Goal: Task Accomplishment & Management: Use online tool/utility

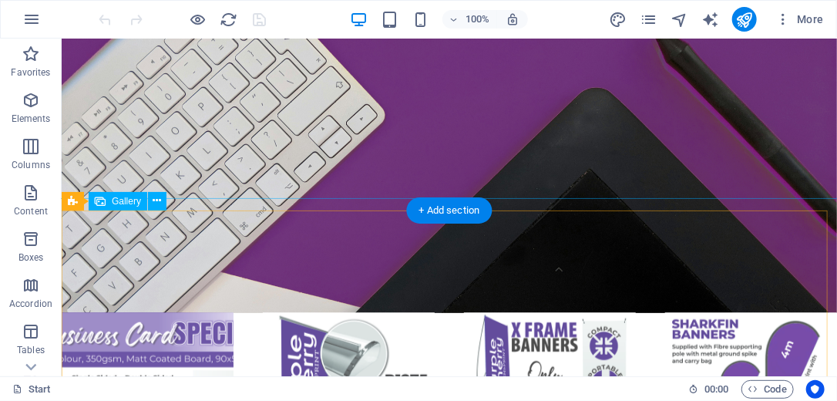
scroll to position [441, 0]
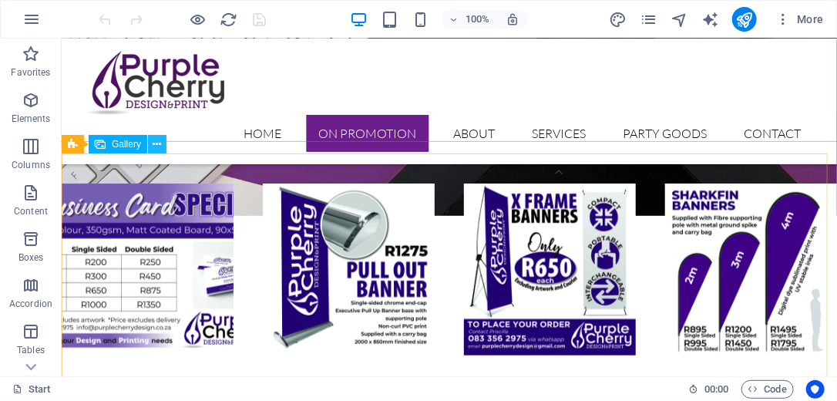
click at [151, 145] on button at bounding box center [157, 144] width 18 height 18
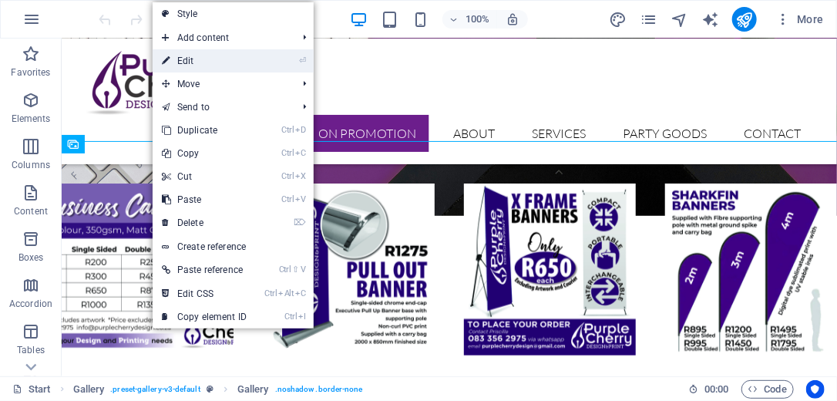
click at [200, 61] on link "⏎ Edit" at bounding box center [204, 60] width 103 height 23
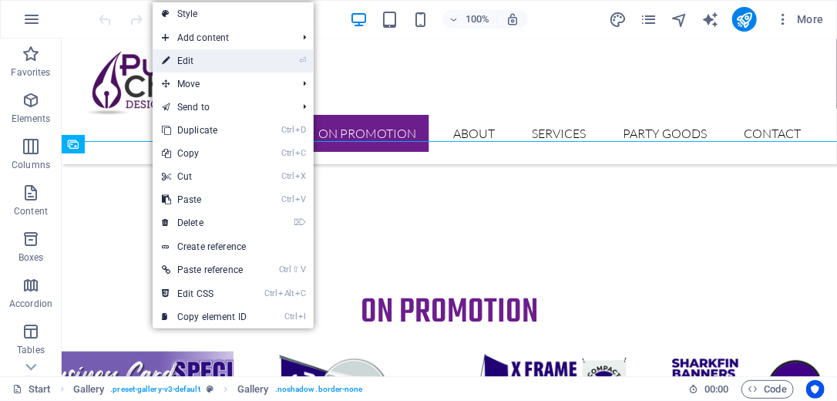
select select "4"
select select "%"
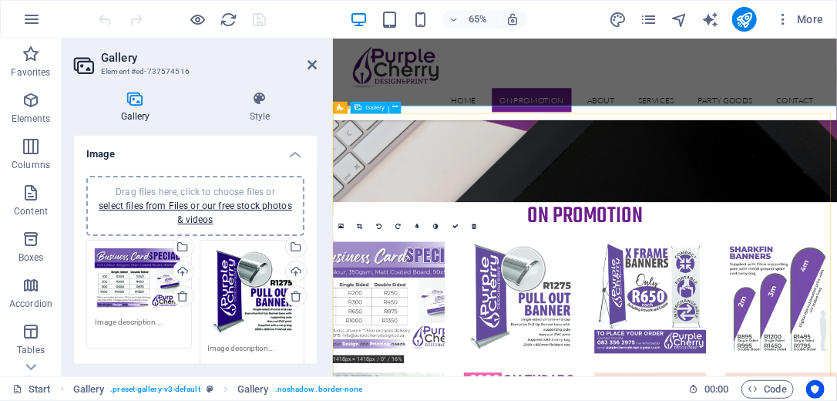
scroll to position [594, 0]
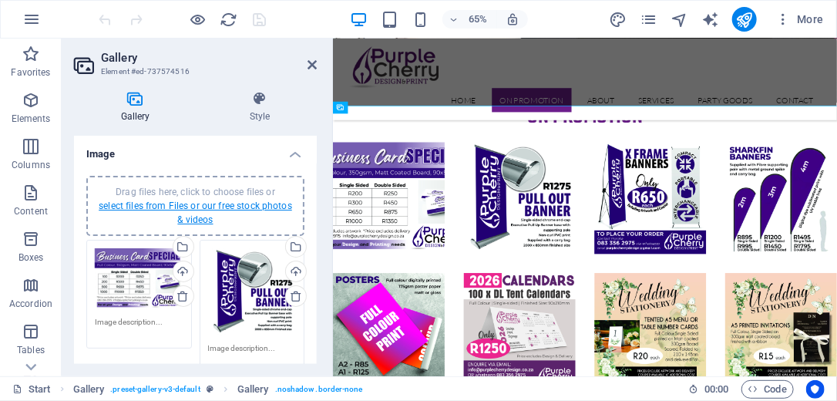
click at [198, 203] on link "select files from Files or our free stock photos & videos" at bounding box center [195, 212] width 193 height 25
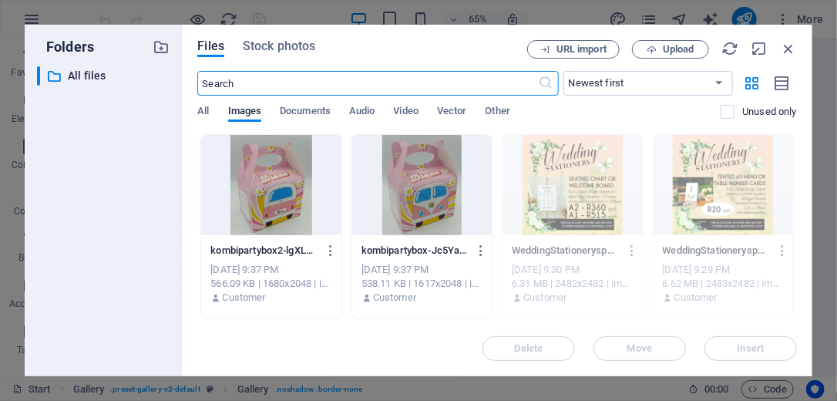
scroll to position [1892, 0]
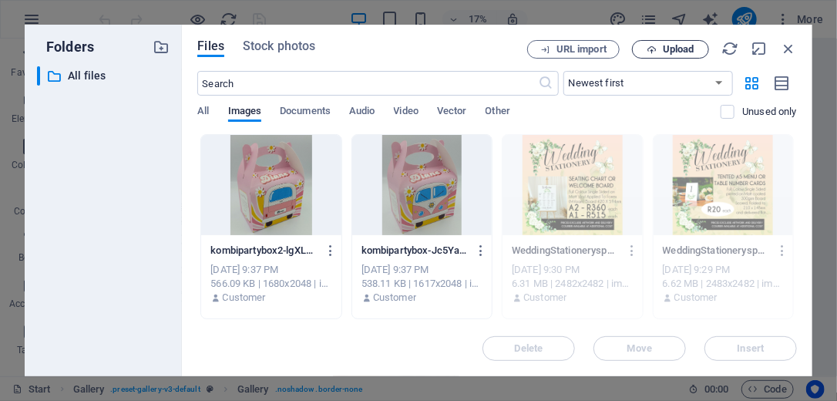
click at [669, 49] on span "Upload" at bounding box center [679, 49] width 32 height 9
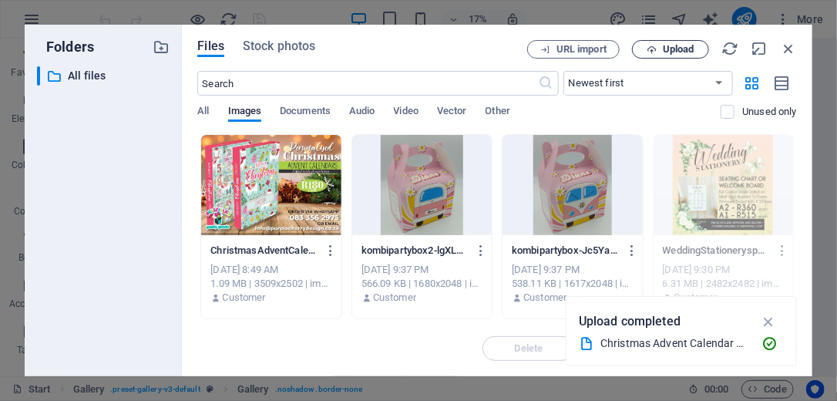
click at [680, 52] on span "Upload" at bounding box center [679, 49] width 32 height 9
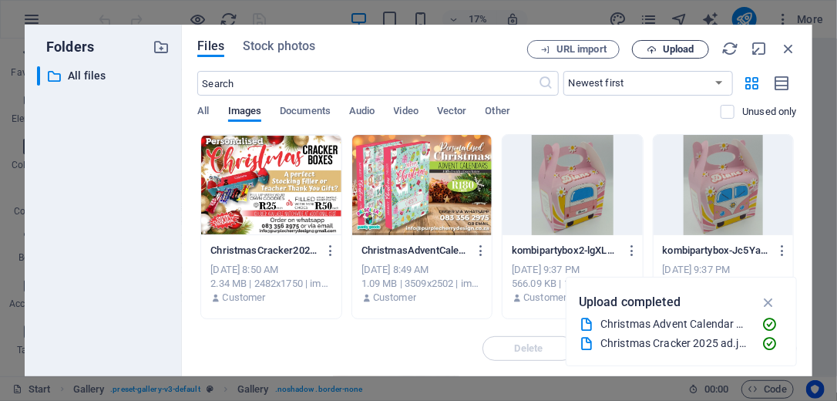
click at [659, 52] on span "Upload" at bounding box center [670, 50] width 63 height 10
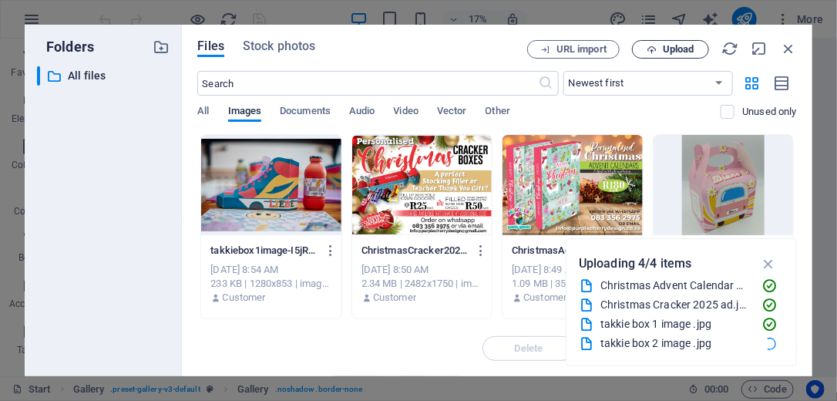
click at [657, 46] on span "Upload" at bounding box center [670, 50] width 63 height 10
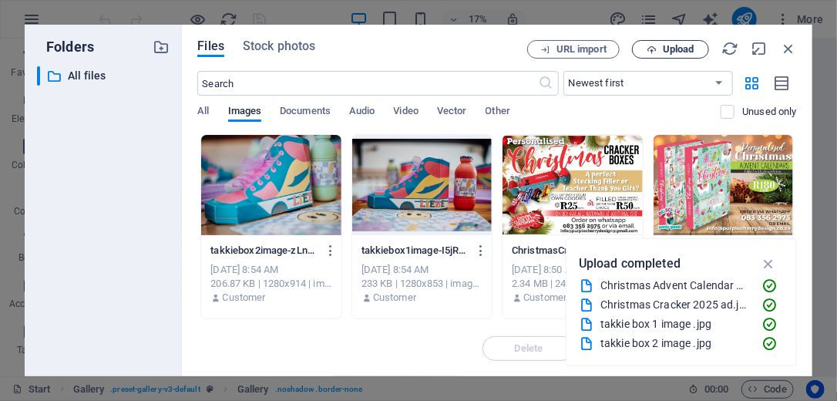
click at [663, 54] on span "Upload" at bounding box center [679, 49] width 32 height 9
click at [673, 52] on span "Upload" at bounding box center [679, 49] width 32 height 9
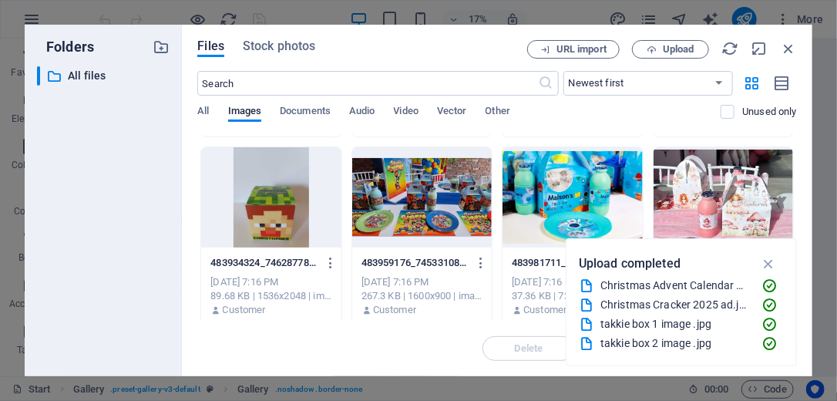
scroll to position [0, 0]
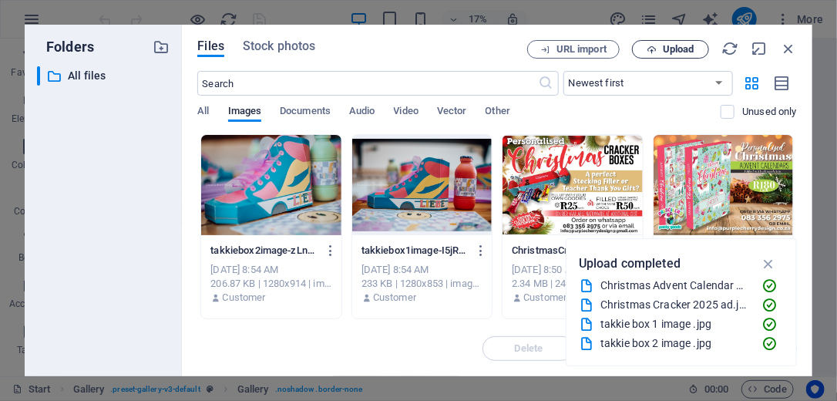
click at [653, 48] on icon "button" at bounding box center [651, 50] width 10 height 10
click at [656, 45] on icon "button" at bounding box center [651, 50] width 10 height 10
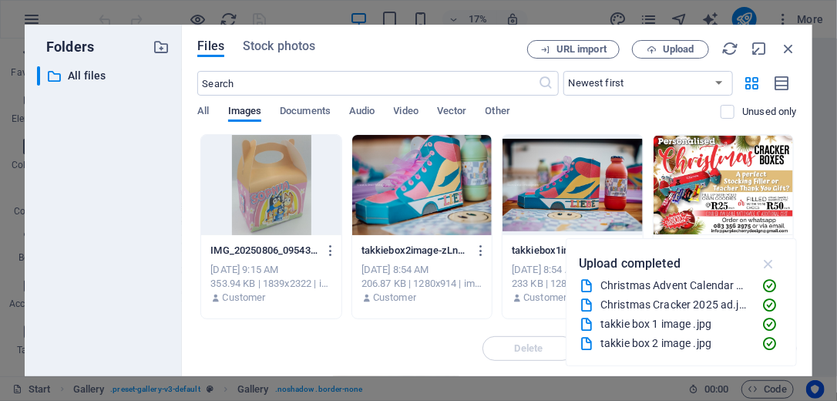
click at [773, 268] on icon "button" at bounding box center [769, 263] width 18 height 17
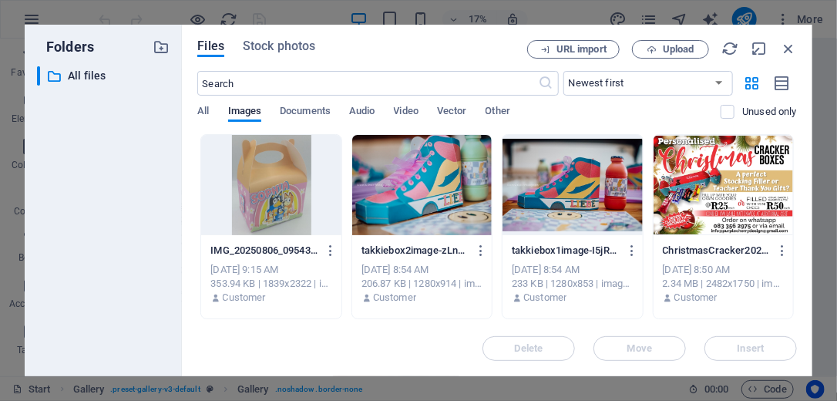
click at [713, 197] on div at bounding box center [722, 185] width 139 height 100
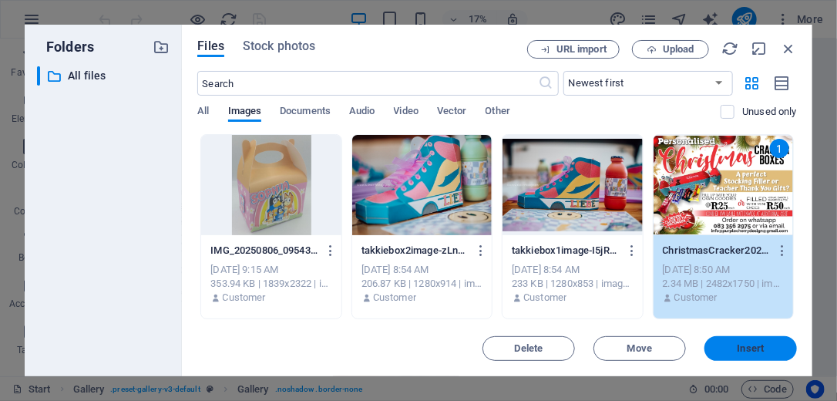
click at [759, 344] on span "Insert" at bounding box center [750, 348] width 27 height 9
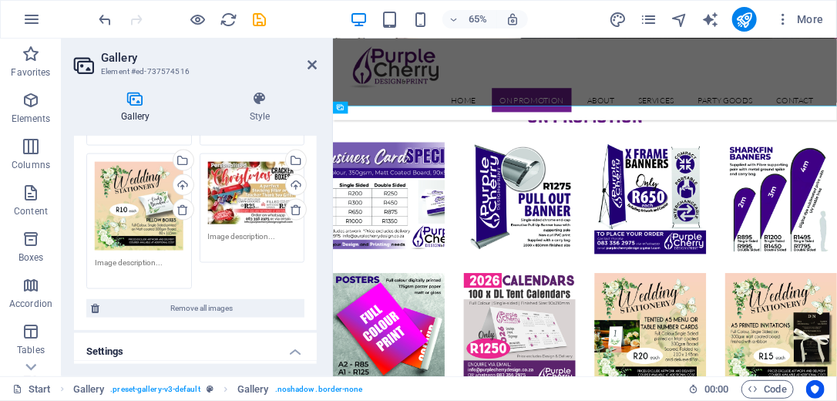
scroll to position [740, 0]
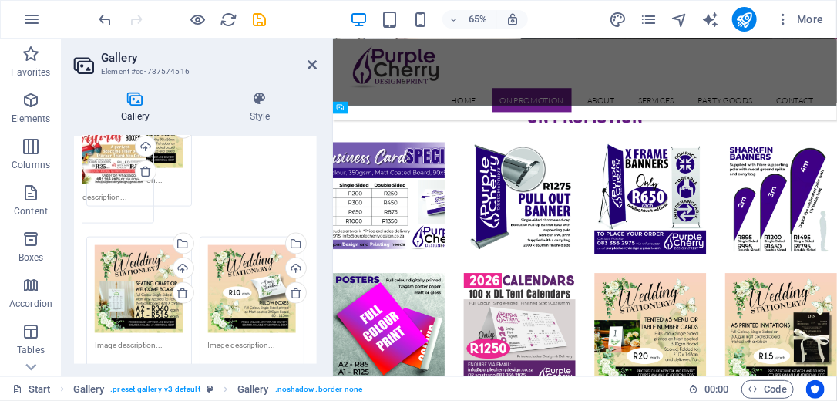
drag, startPoint x: 249, startPoint y: 260, endPoint x: 102, endPoint y: 168, distance: 173.8
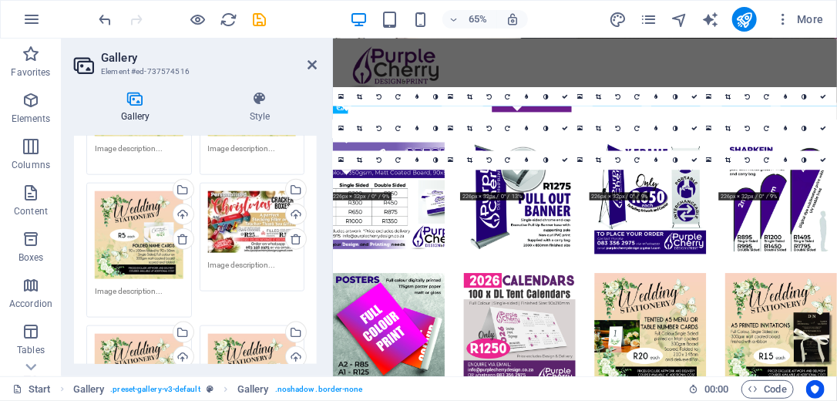
scroll to position [616, 0]
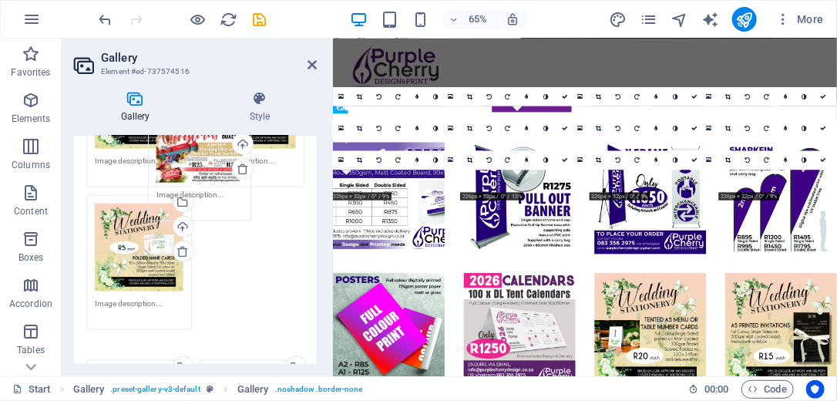
drag, startPoint x: 250, startPoint y: 245, endPoint x: 197, endPoint y: 166, distance: 94.4
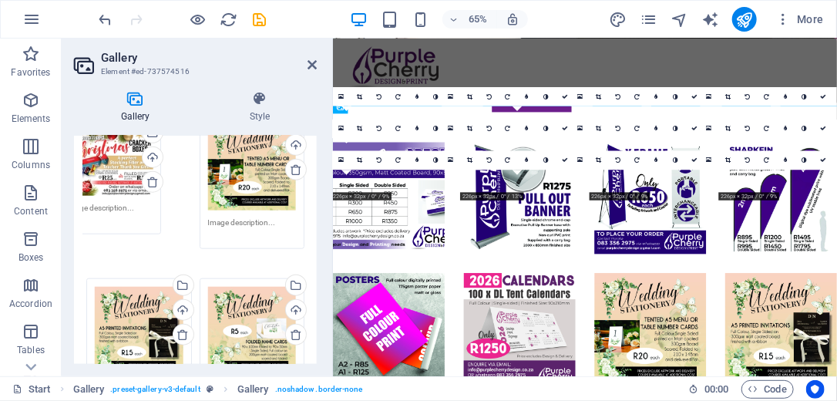
scroll to position [508, 0]
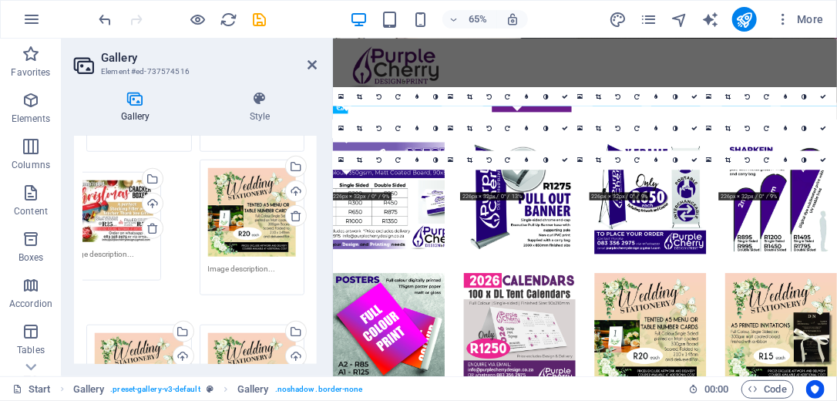
drag, startPoint x: 250, startPoint y: 276, endPoint x: 101, endPoint y: 149, distance: 196.2
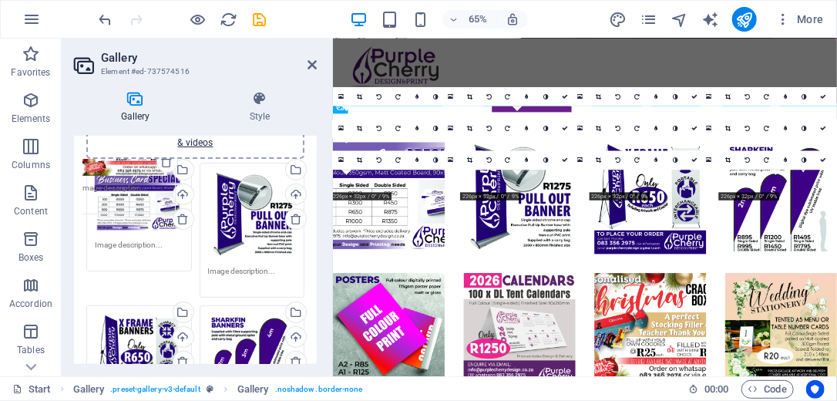
scroll to position [0, 0]
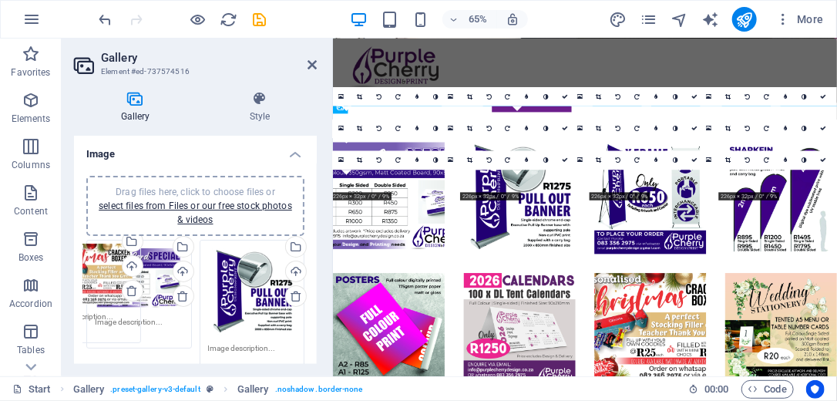
drag, startPoint x: 153, startPoint y: 213, endPoint x: 101, endPoint y: 296, distance: 97.3
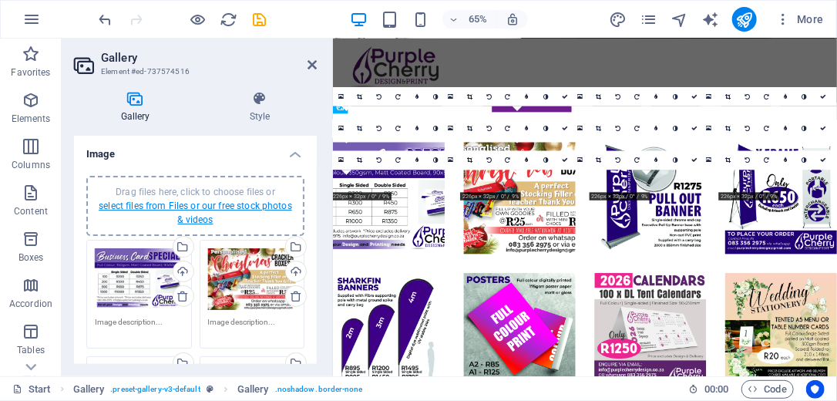
click at [219, 201] on link "select files from Files or our free stock photos & videos" at bounding box center [195, 212] width 193 height 25
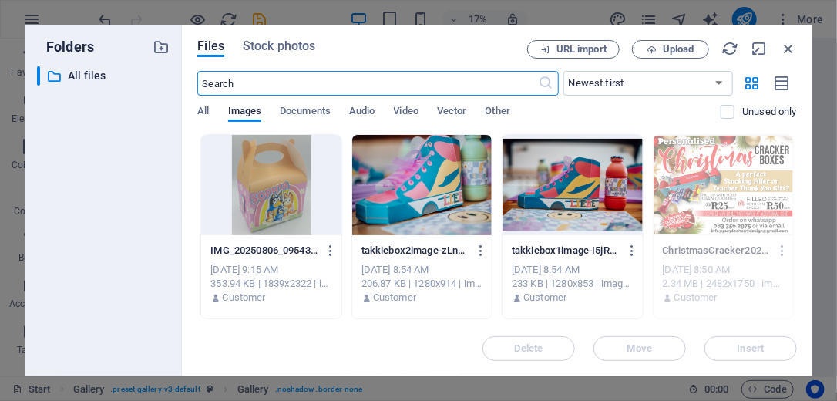
scroll to position [62, 0]
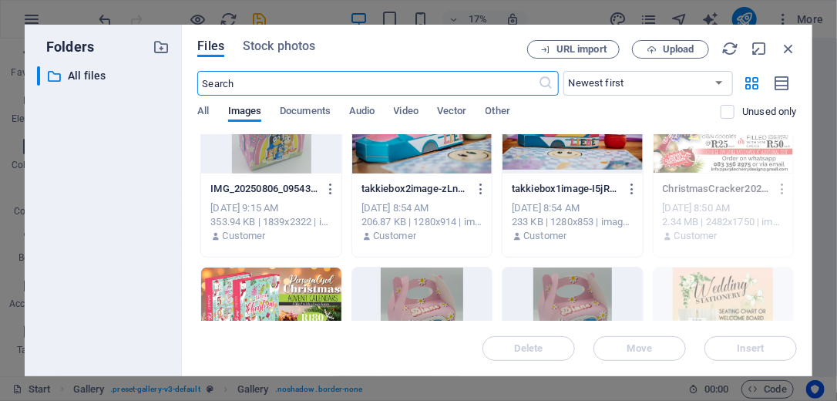
click at [276, 292] on div at bounding box center [270, 317] width 139 height 100
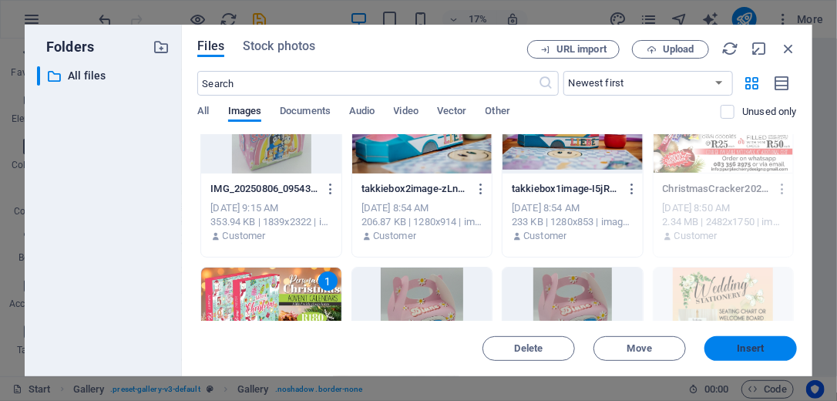
click at [758, 349] on span "Insert" at bounding box center [750, 348] width 27 height 9
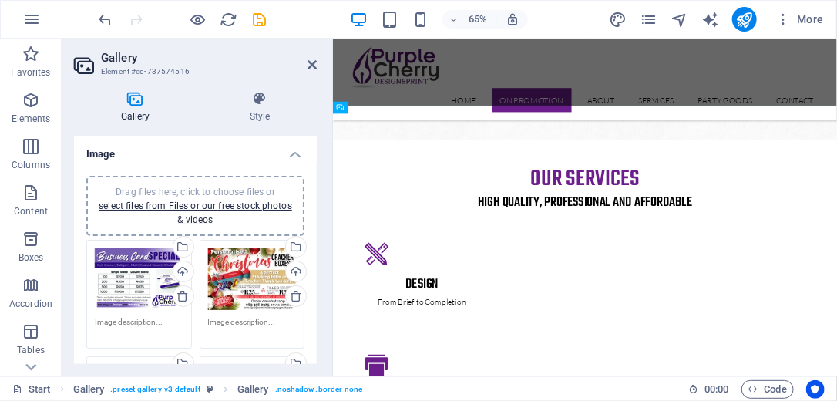
scroll to position [594, 0]
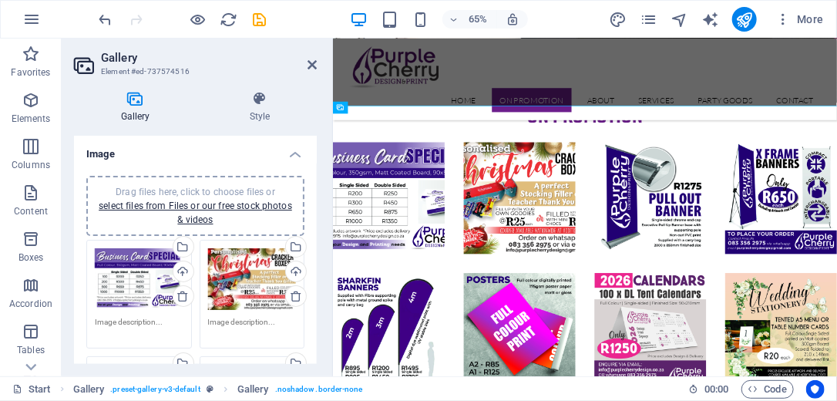
drag, startPoint x: 317, startPoint y: 156, endPoint x: 314, endPoint y: 250, distance: 94.8
click at [314, 250] on div "Gallery Style Image Drag files here, click to choose files or select files from…" at bounding box center [195, 227] width 267 height 297
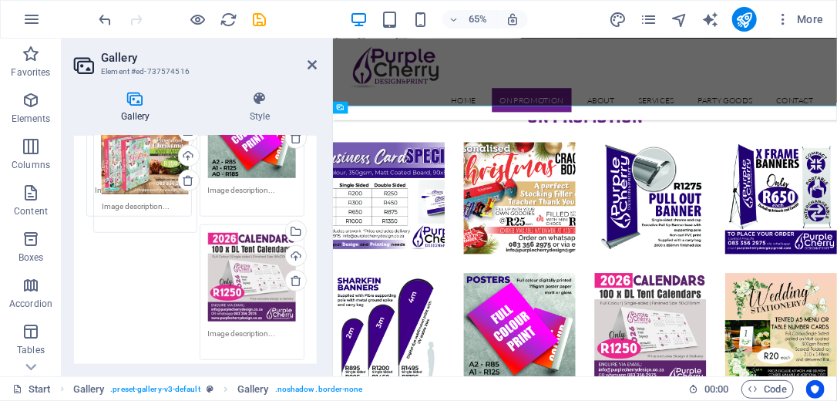
scroll to position [325, 0]
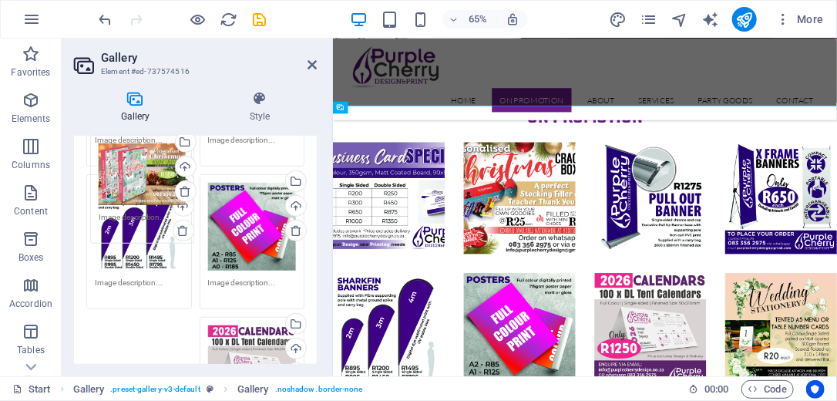
drag, startPoint x: 124, startPoint y: 337, endPoint x: 128, endPoint y: 165, distance: 171.8
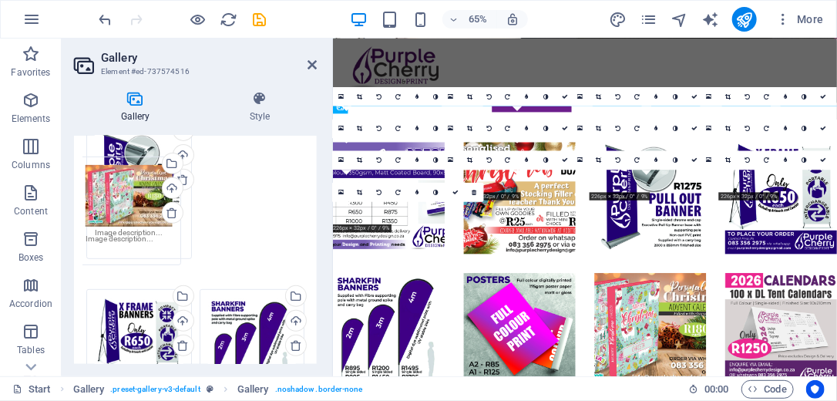
scroll to position [186, 0]
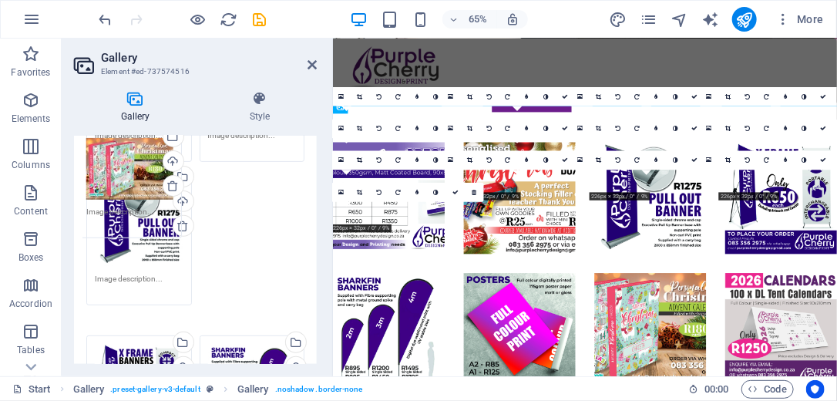
drag, startPoint x: 146, startPoint y: 345, endPoint x: 137, endPoint y: 146, distance: 199.7
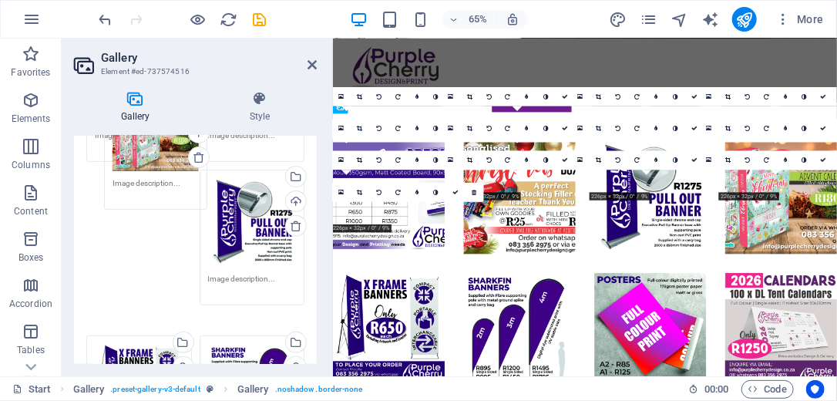
drag, startPoint x: 228, startPoint y: 226, endPoint x: 141, endPoint y: 161, distance: 108.5
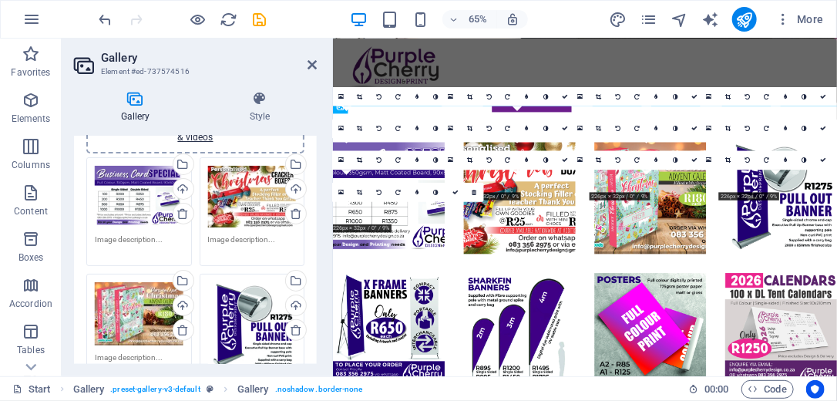
scroll to position [79, 0]
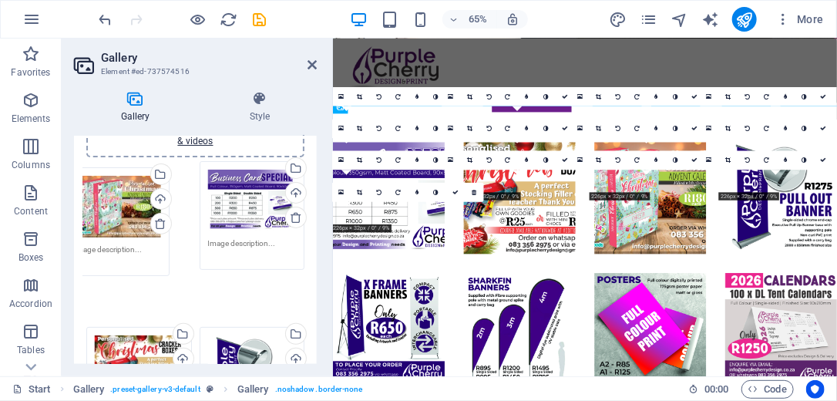
drag, startPoint x: 148, startPoint y: 314, endPoint x: 123, endPoint y: 176, distance: 140.8
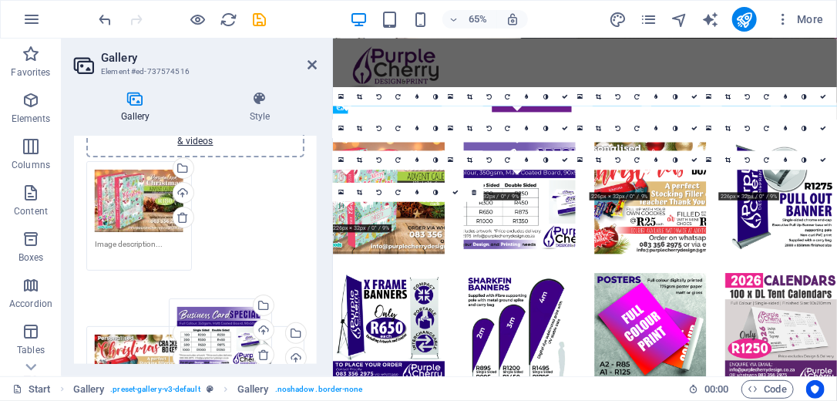
drag, startPoint x: 249, startPoint y: 199, endPoint x: 219, endPoint y: 341, distance: 144.9
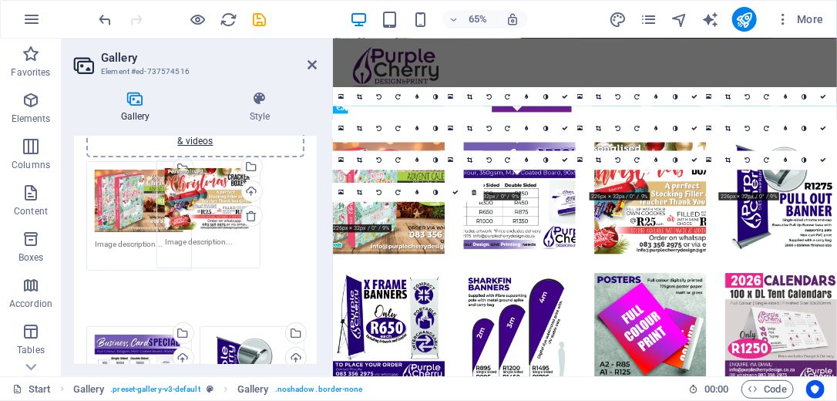
drag, startPoint x: 159, startPoint y: 324, endPoint x: 219, endPoint y: 237, distance: 105.3
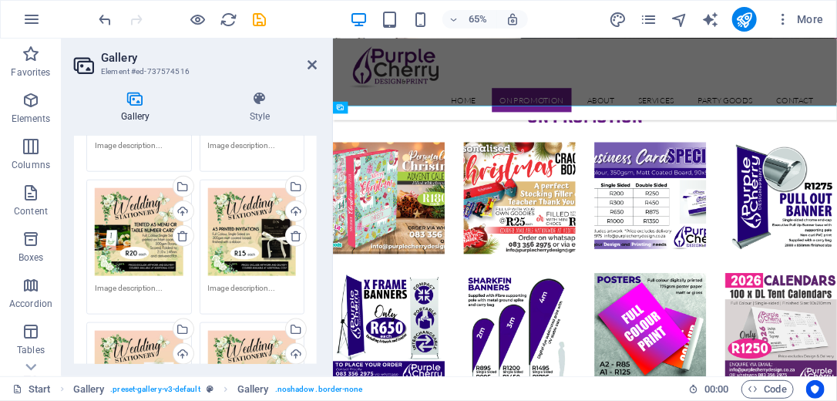
scroll to position [606, 0]
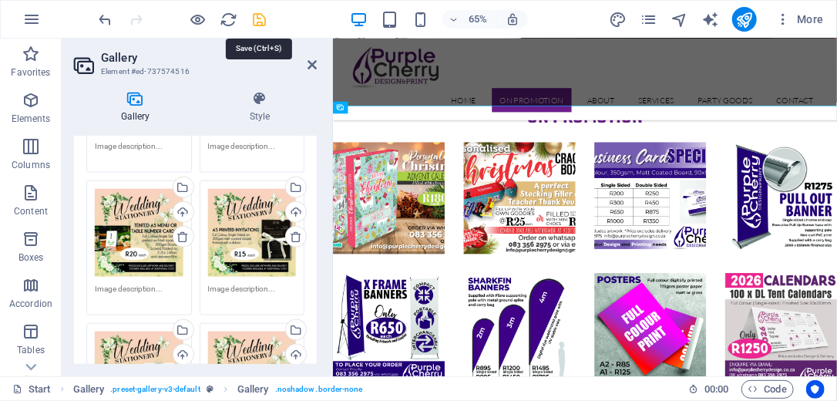
click at [257, 17] on icon "save" at bounding box center [260, 20] width 18 height 18
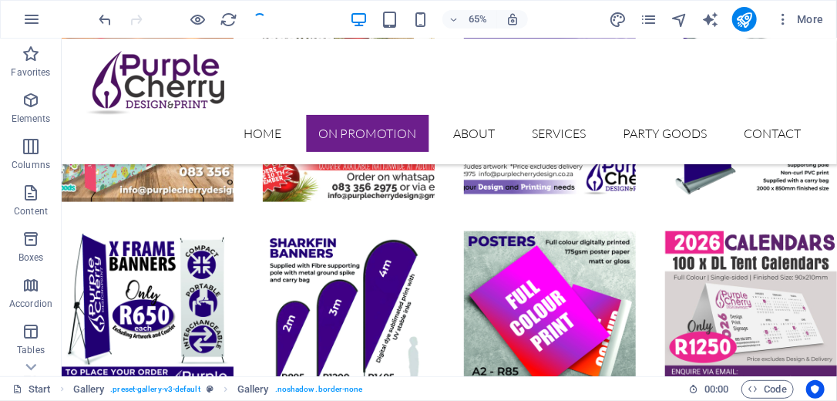
scroll to position [441, 0]
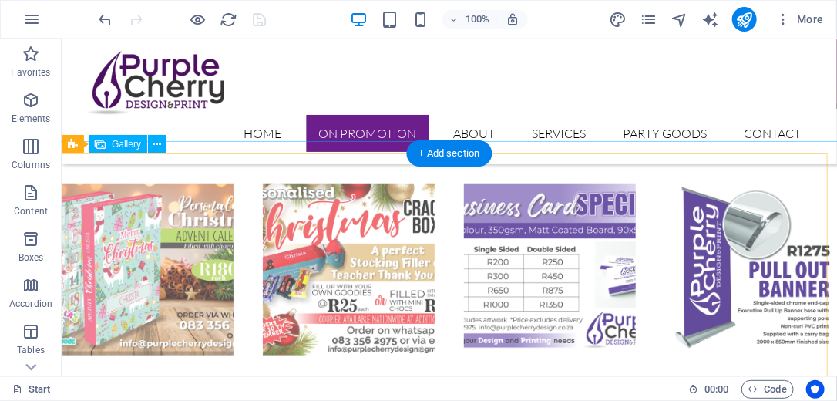
click at [174, 223] on li at bounding box center [147, 268] width 176 height 176
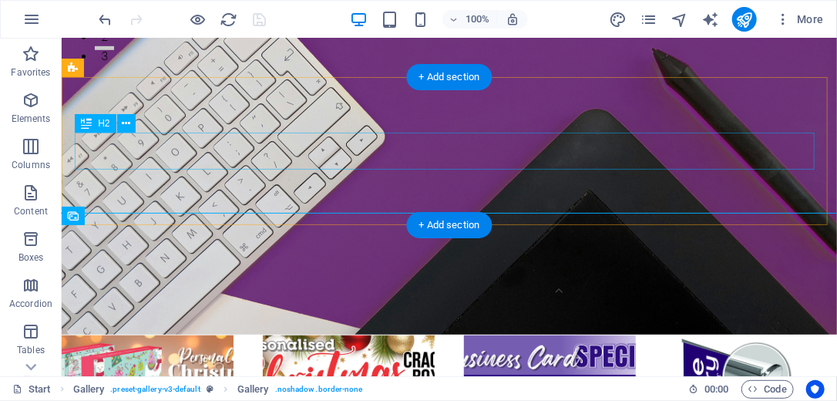
scroll to position [317, 0]
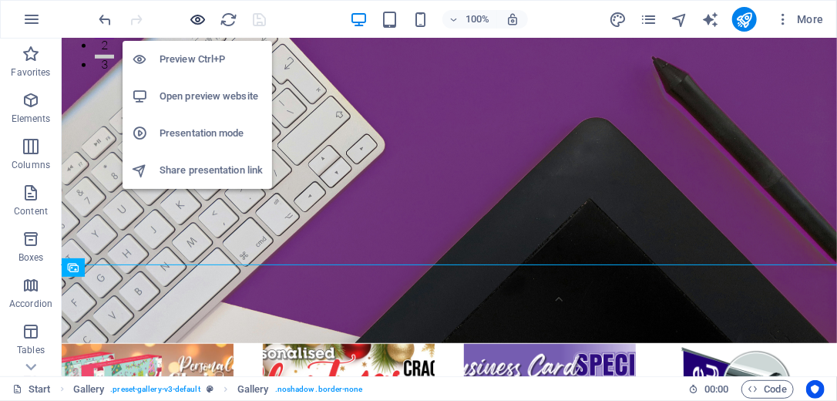
click at [198, 15] on icon "button" at bounding box center [199, 20] width 18 height 18
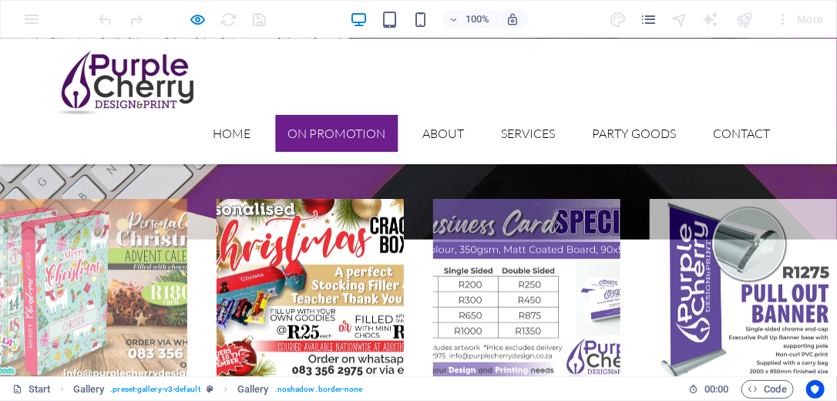
scroll to position [502, 0]
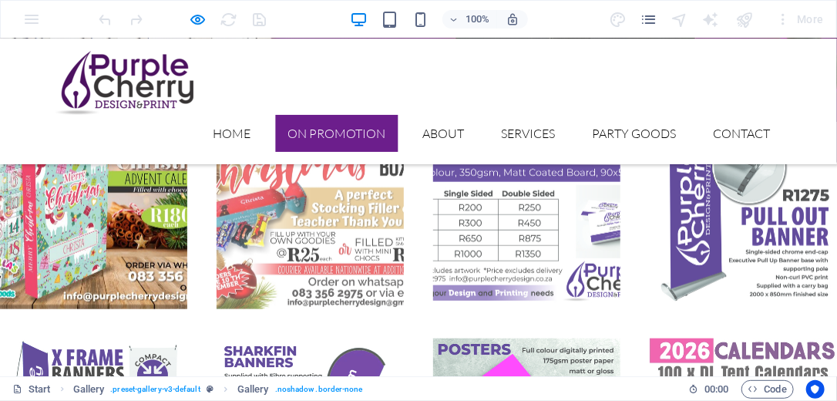
click at [77, 166] on img at bounding box center [93, 214] width 187 height 187
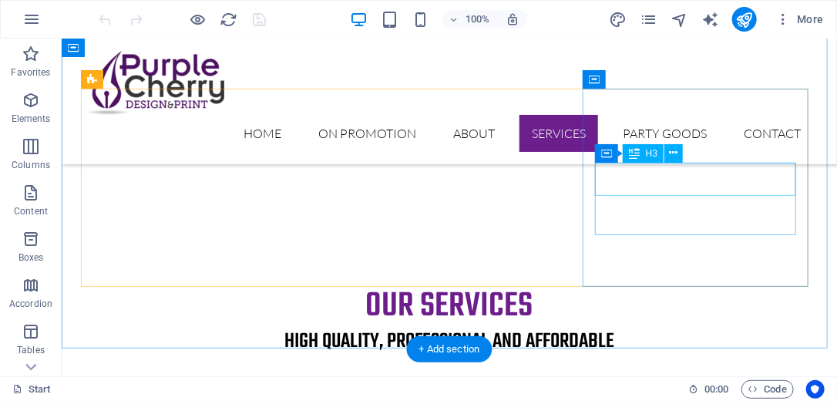
scroll to position [1797, 0]
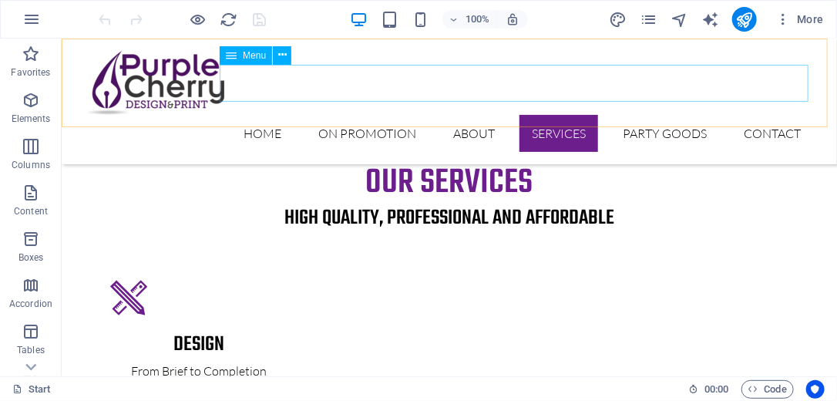
click at [663, 114] on nav "Home On Promotion About Services Party Goods Contact" at bounding box center [448, 132] width 727 height 37
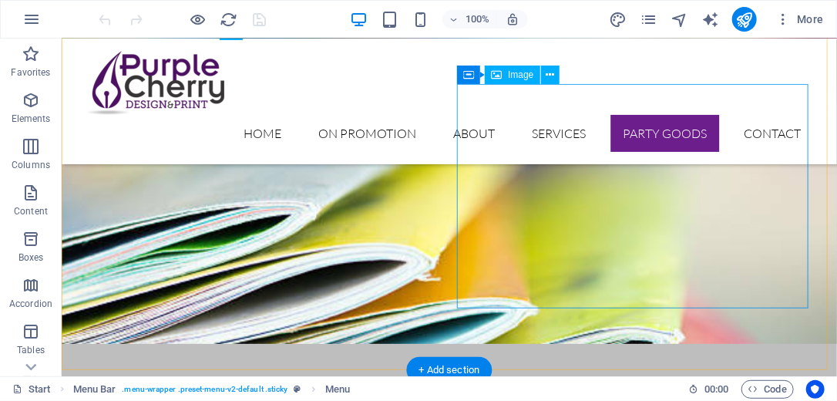
scroll to position [3399, 0]
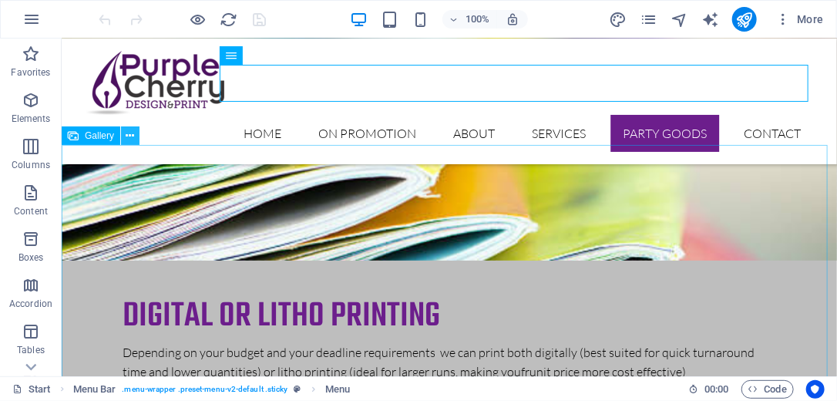
click at [131, 133] on icon at bounding box center [130, 136] width 8 height 16
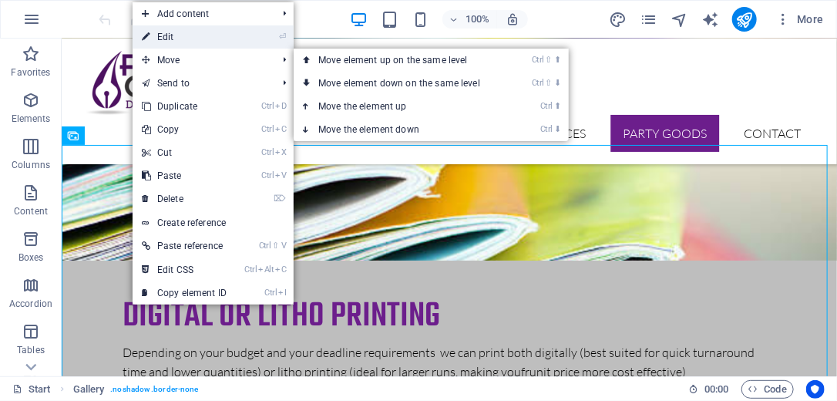
click at [188, 40] on link "⏎ Edit" at bounding box center [184, 36] width 103 height 23
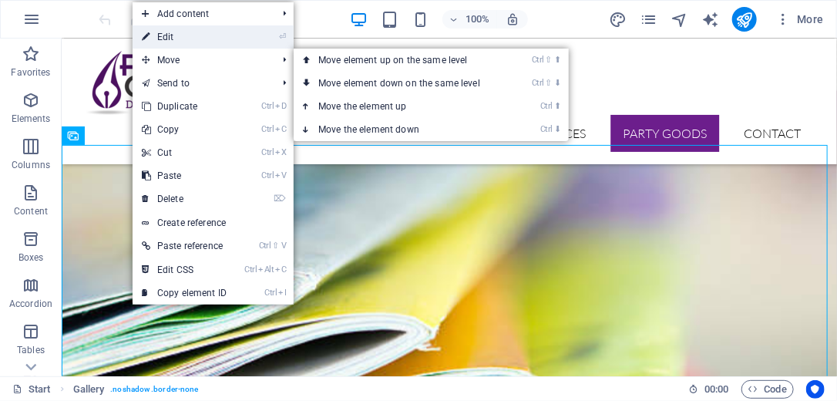
select select "4"
select select "%"
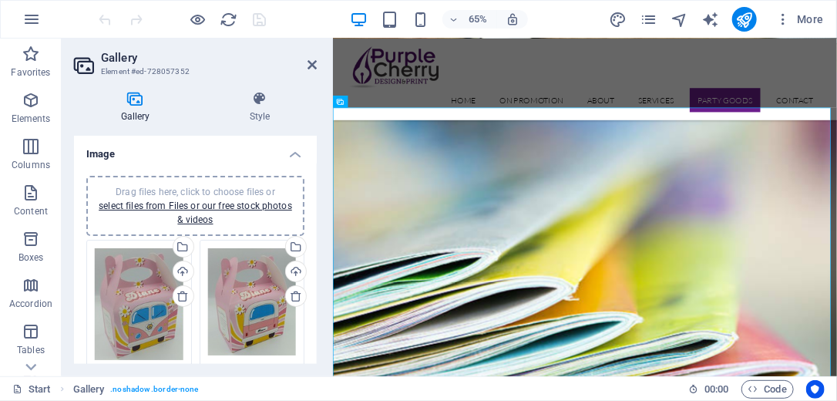
scroll to position [3553, 0]
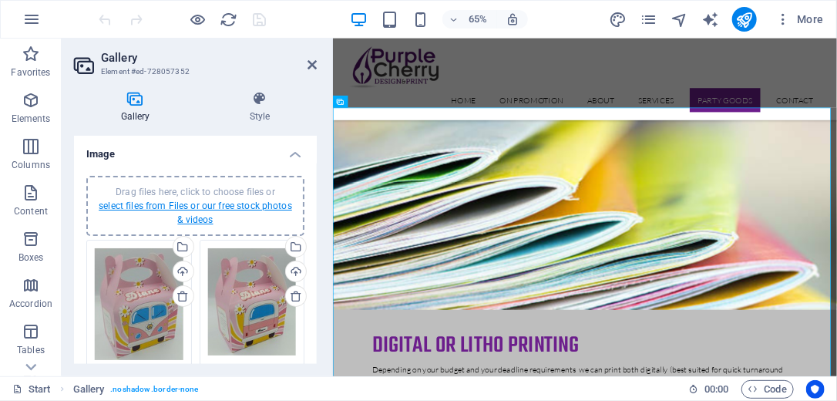
click at [193, 205] on link "select files from Files or our free stock photos & videos" at bounding box center [195, 212] width 193 height 25
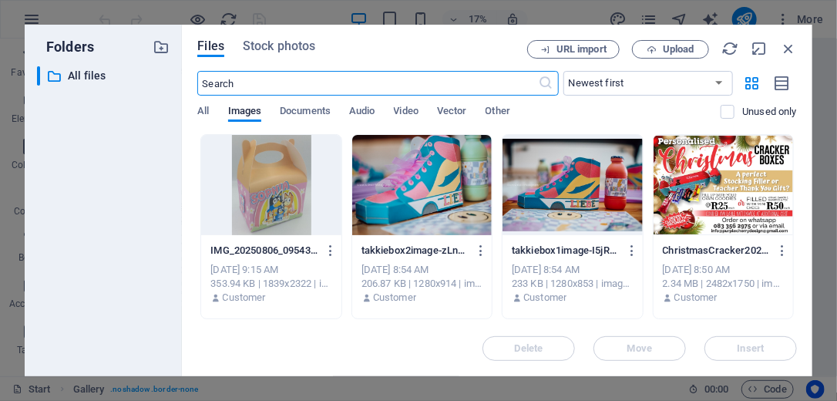
scroll to position [4828, 0]
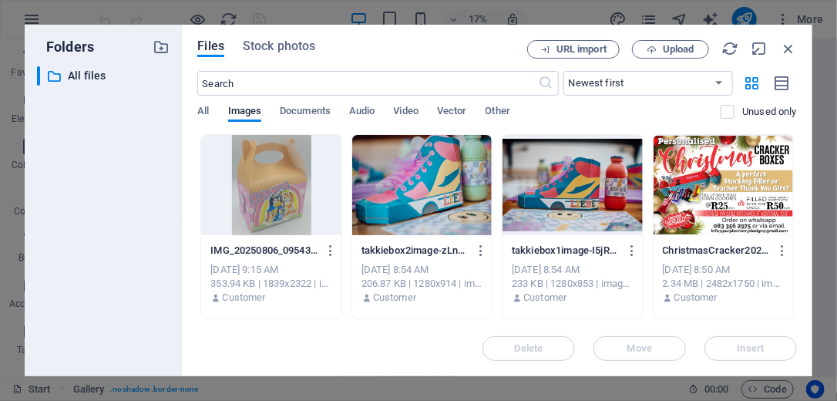
click at [413, 174] on div at bounding box center [421, 185] width 139 height 100
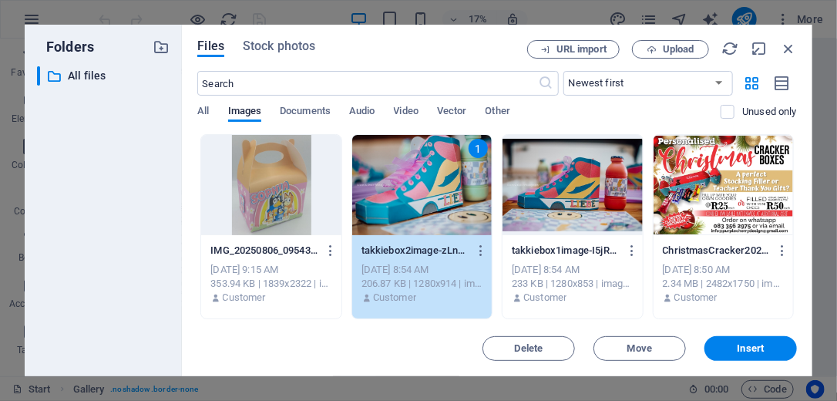
click at [292, 200] on div at bounding box center [270, 185] width 139 height 100
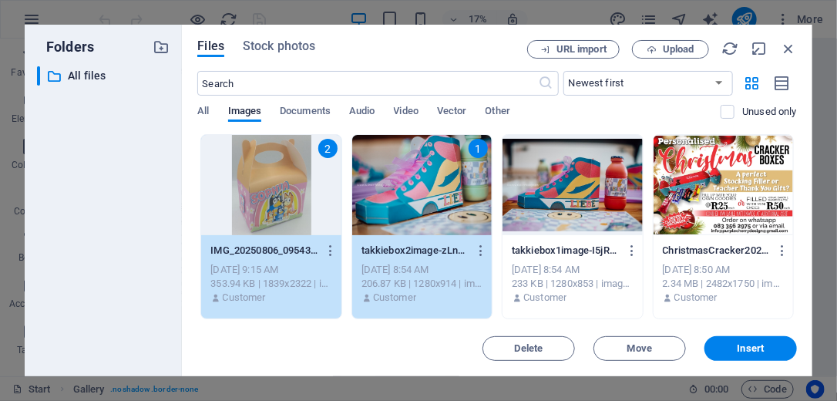
click at [608, 169] on div at bounding box center [571, 185] width 139 height 100
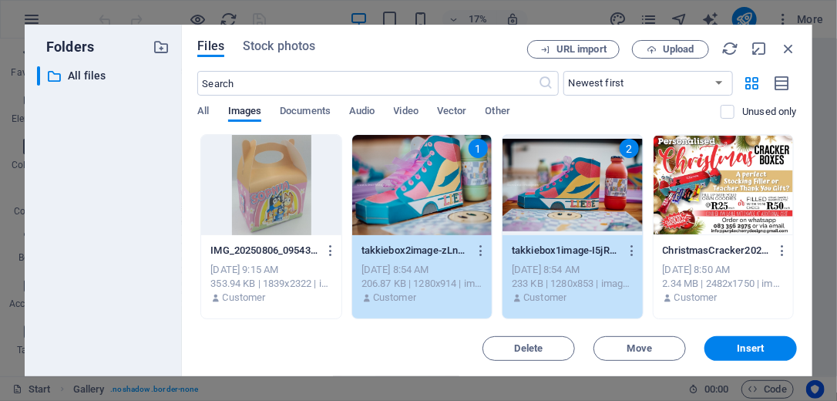
click at [263, 194] on div at bounding box center [270, 185] width 139 height 100
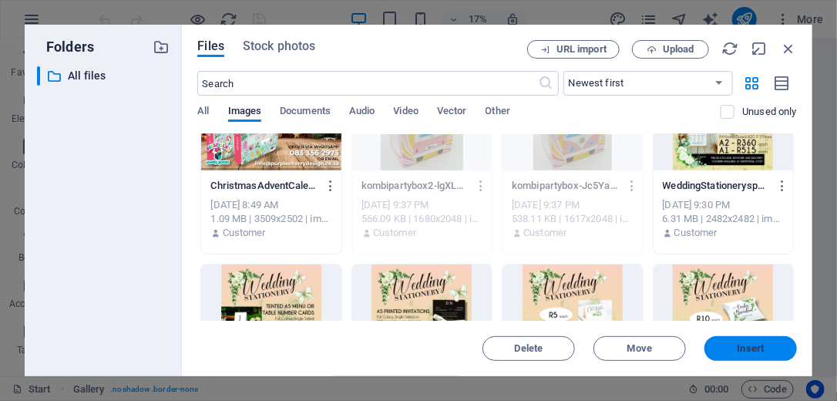
scroll to position [308, 0]
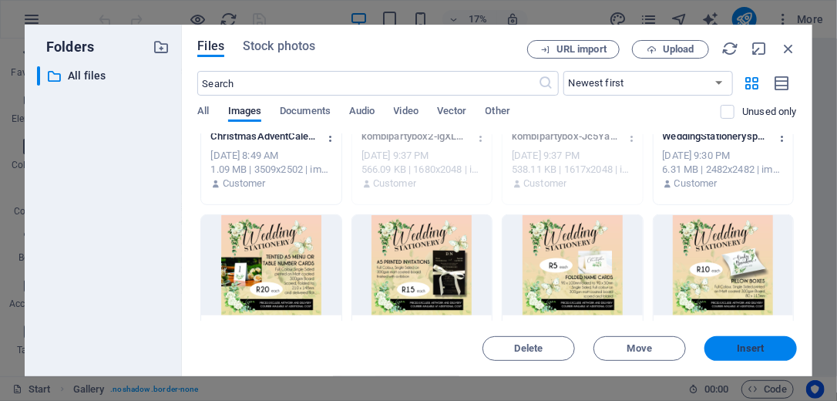
drag, startPoint x: 748, startPoint y: 348, endPoint x: 640, endPoint y: 477, distance: 167.9
click at [748, 348] on span "Insert" at bounding box center [750, 348] width 27 height 9
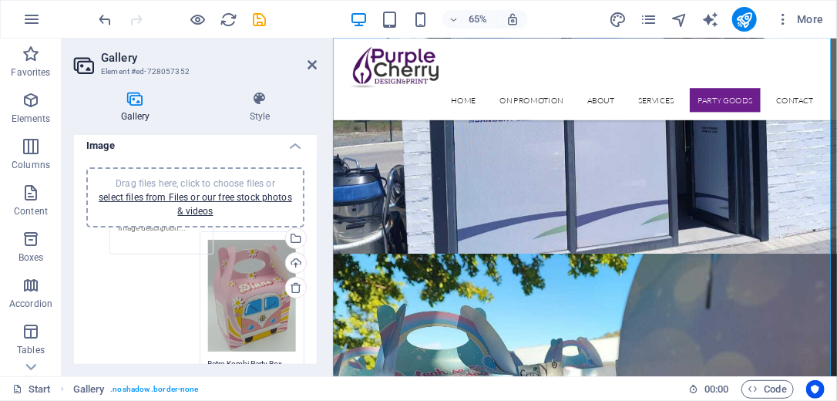
scroll to position [0, 0]
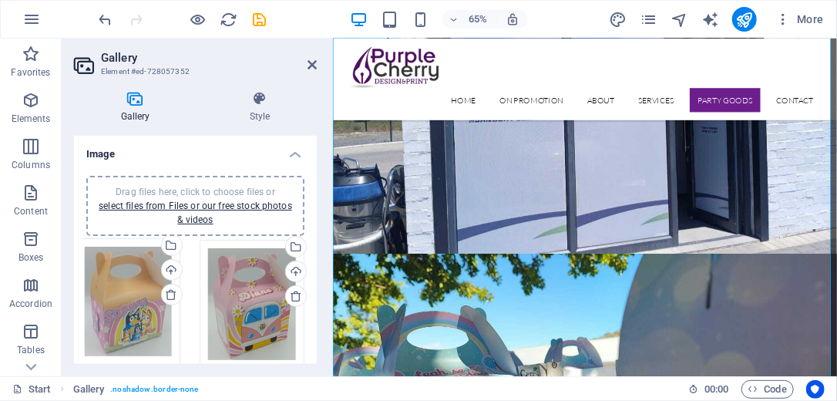
drag, startPoint x: 154, startPoint y: 350, endPoint x: 144, endPoint y: 270, distance: 80.0
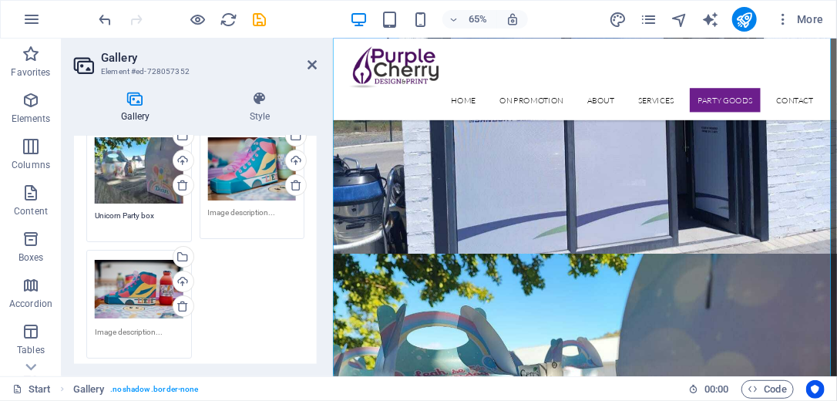
scroll to position [1972, 0]
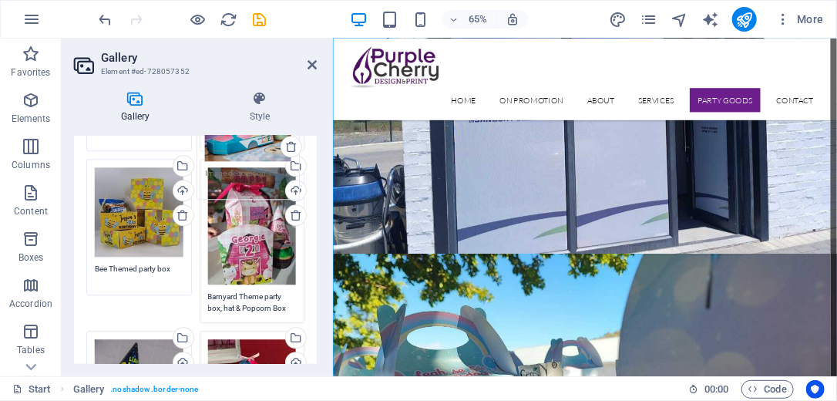
drag, startPoint x: 250, startPoint y: 174, endPoint x: 250, endPoint y: 143, distance: 30.8
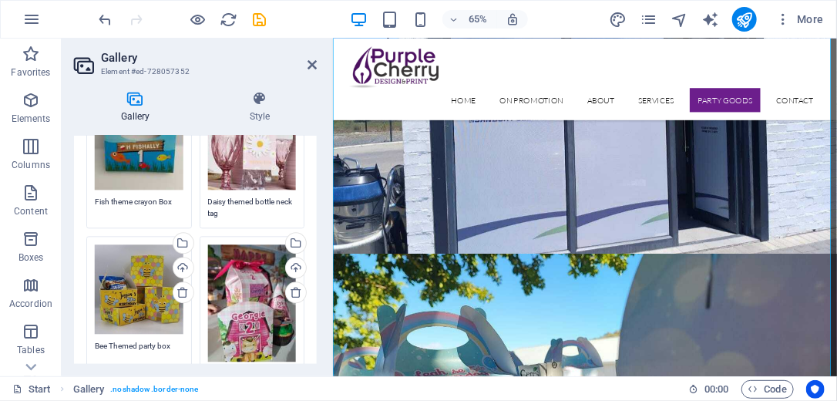
click at [250, 143] on div "Drag files here, click to choose files or select files from Files or our free s…" at bounding box center [252, 130] width 89 height 117
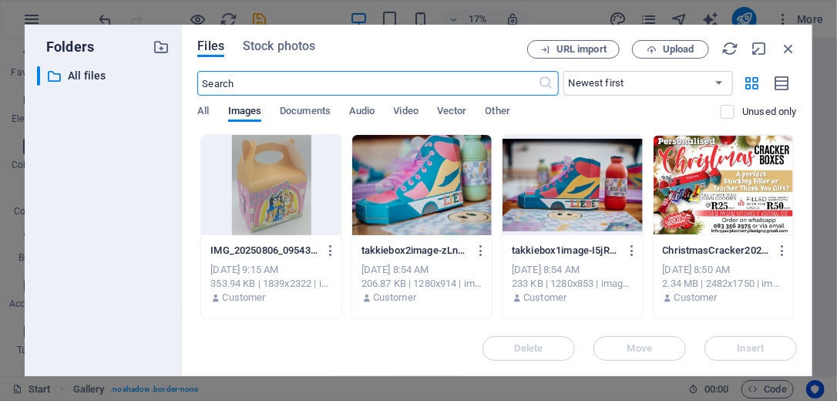
scroll to position [5282, 0]
click at [791, 48] on icon "button" at bounding box center [788, 48] width 17 height 17
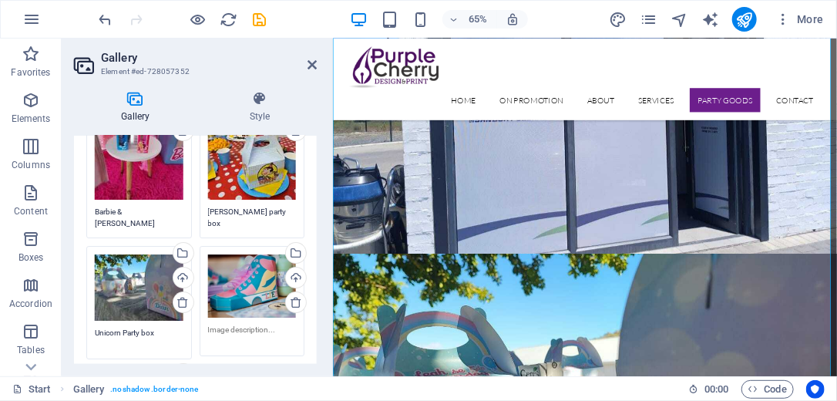
scroll to position [1842, 0]
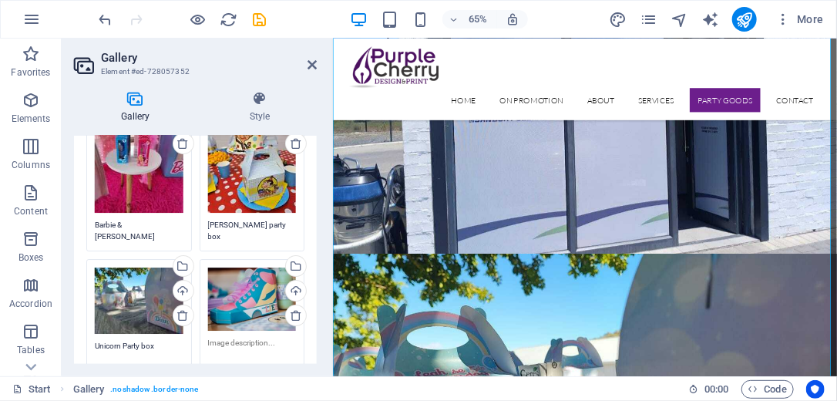
click at [253, 281] on div "Drag files here, click to choose files or select files from Files or our free s…" at bounding box center [252, 298] width 89 height 63
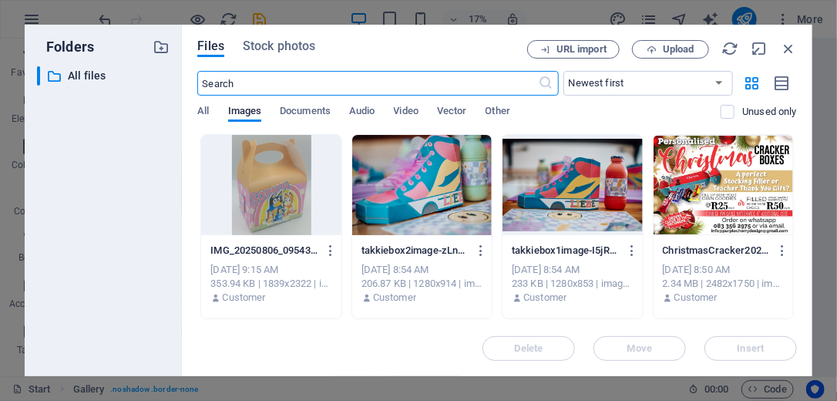
scroll to position [5282, 0]
click at [789, 40] on icon "button" at bounding box center [788, 48] width 17 height 17
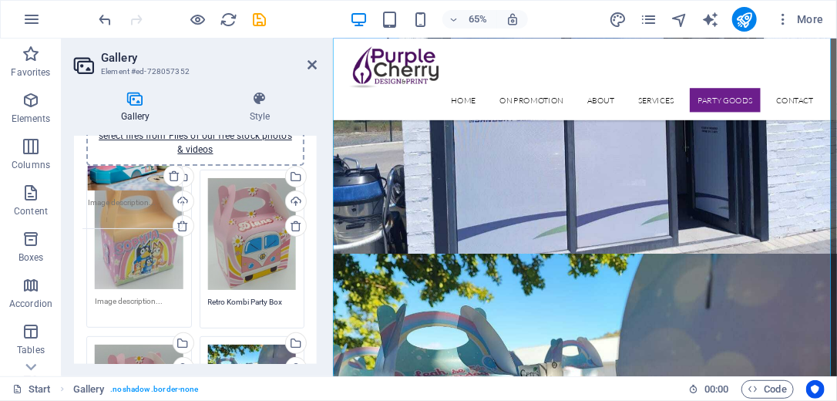
scroll to position [39, 0]
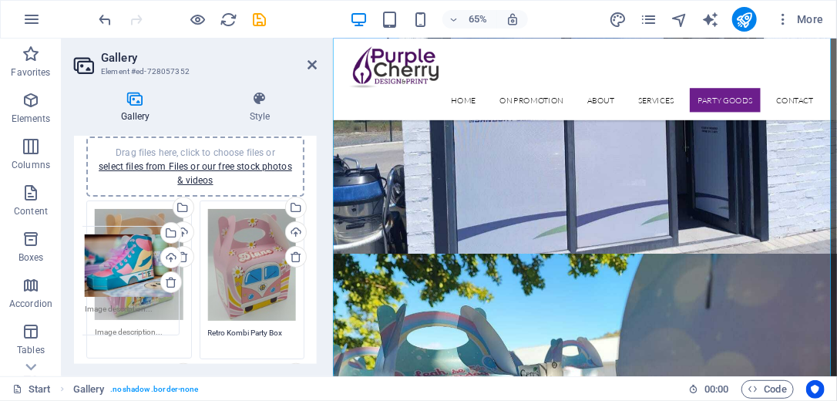
drag, startPoint x: 242, startPoint y: 278, endPoint x: 120, endPoint y: 265, distance: 122.4
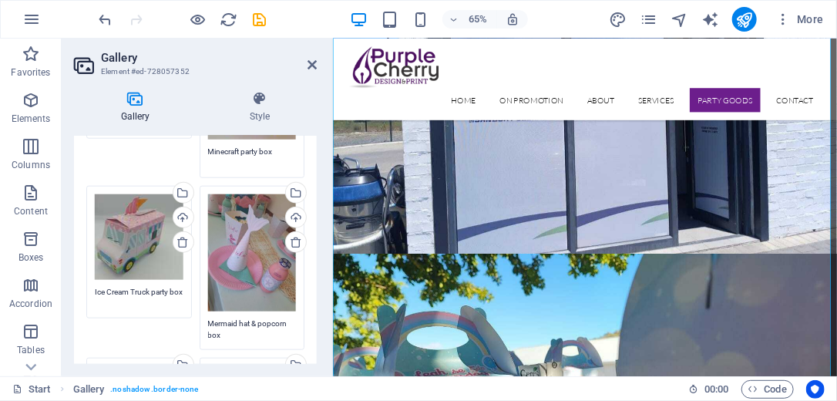
scroll to position [986, 0]
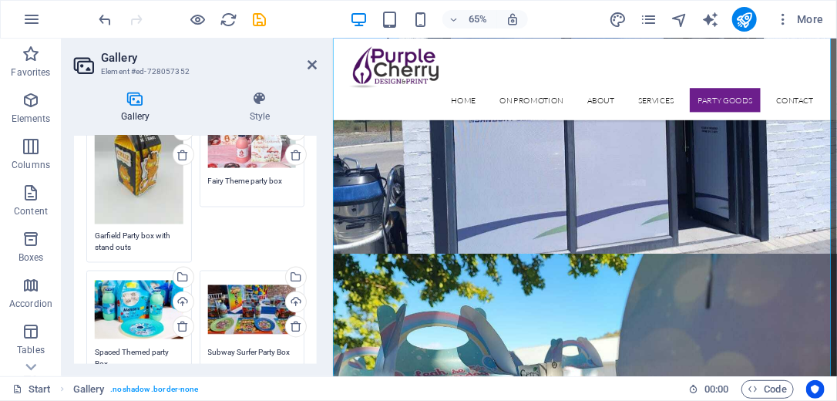
drag, startPoint x: 317, startPoint y: 234, endPoint x: 317, endPoint y: 307, distance: 73.2
click at [317, 307] on div "Gallery Style Image Drag files here, click to choose files or select files from…" at bounding box center [195, 227] width 267 height 297
drag, startPoint x: 317, startPoint y: 241, endPoint x: 317, endPoint y: 295, distance: 53.9
click at [317, 295] on div "Gallery Style Image Drag files here, click to choose files or select files from…" at bounding box center [195, 227] width 267 height 297
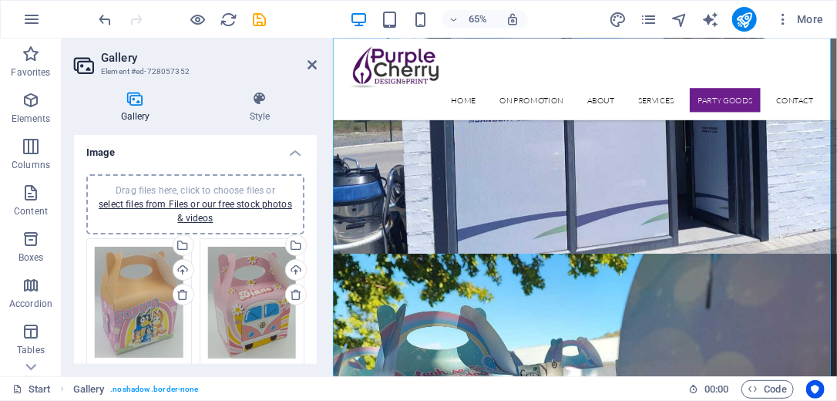
scroll to position [0, 0]
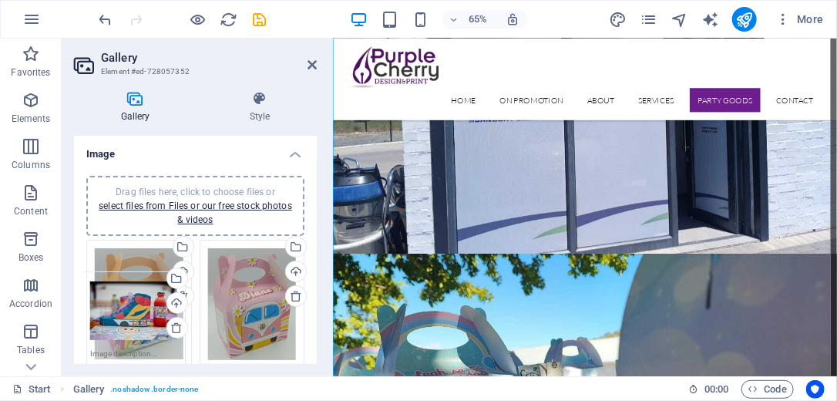
drag, startPoint x: 119, startPoint y: 331, endPoint x: 114, endPoint y: 310, distance: 22.1
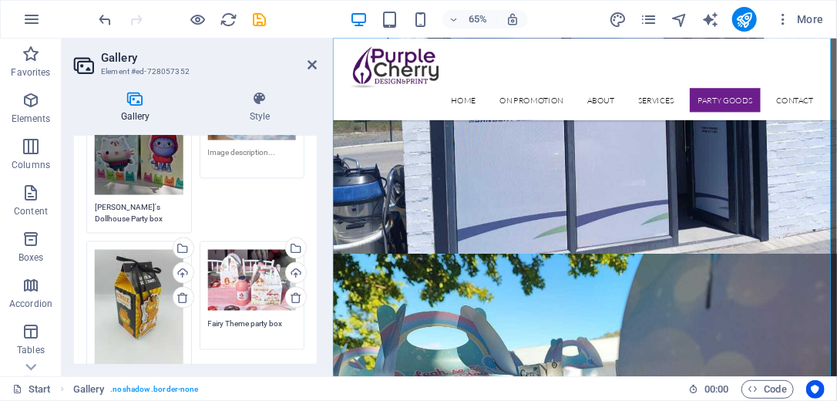
scroll to position [740, 0]
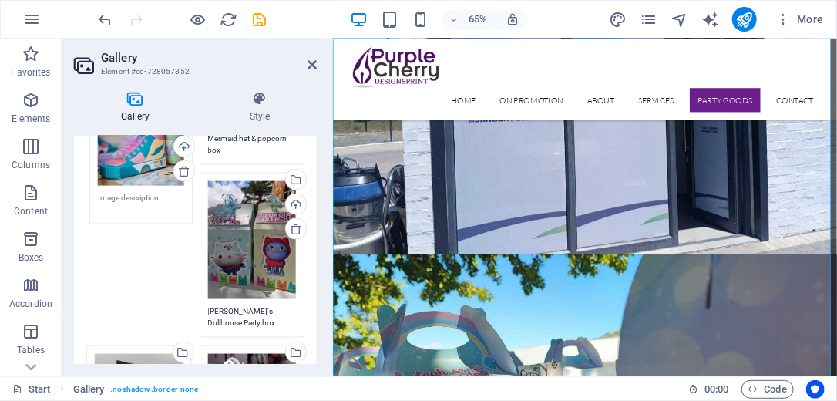
drag, startPoint x: 245, startPoint y: 229, endPoint x: 136, endPoint y: 175, distance: 122.0
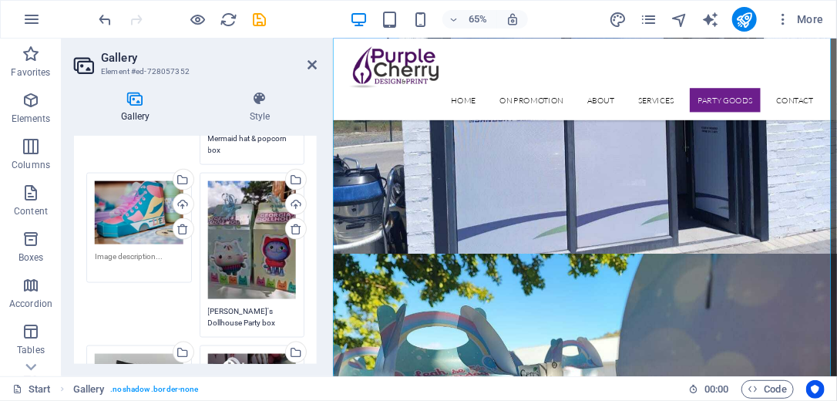
scroll to position [555, 0]
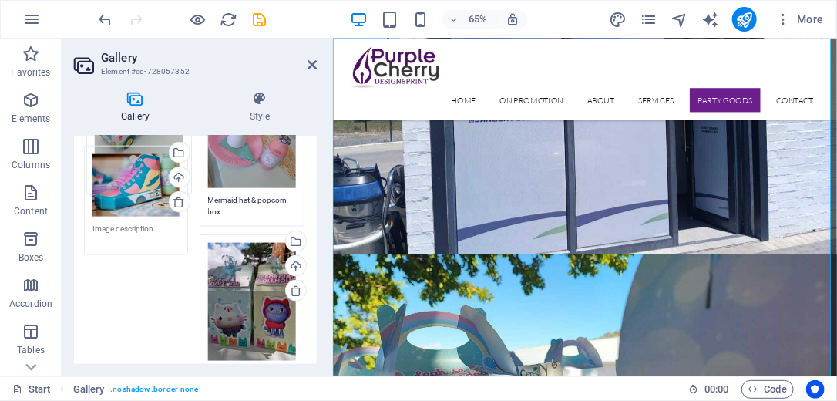
drag, startPoint x: 135, startPoint y: 277, endPoint x: 133, endPoint y: 153, distance: 124.1
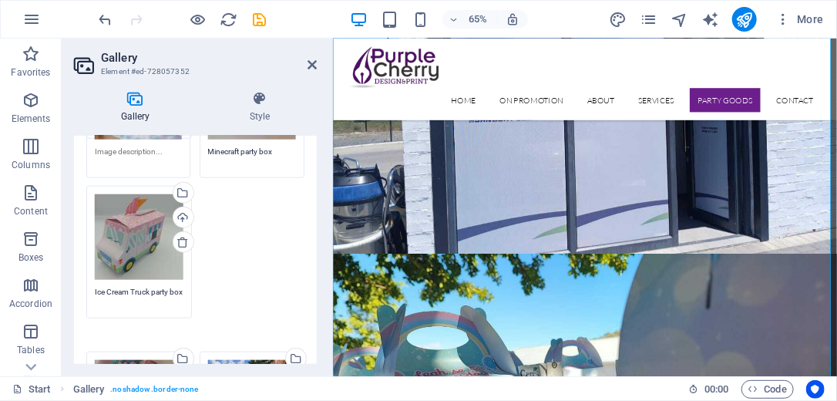
scroll to position [508, 0]
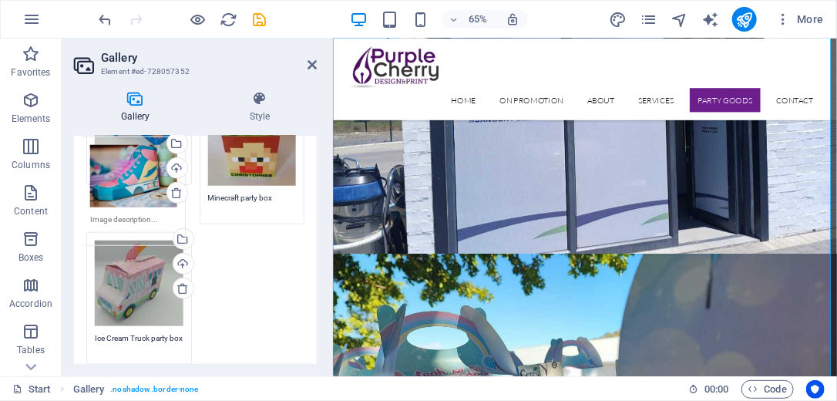
drag, startPoint x: 146, startPoint y: 277, endPoint x: 143, endPoint y: 191, distance: 86.4
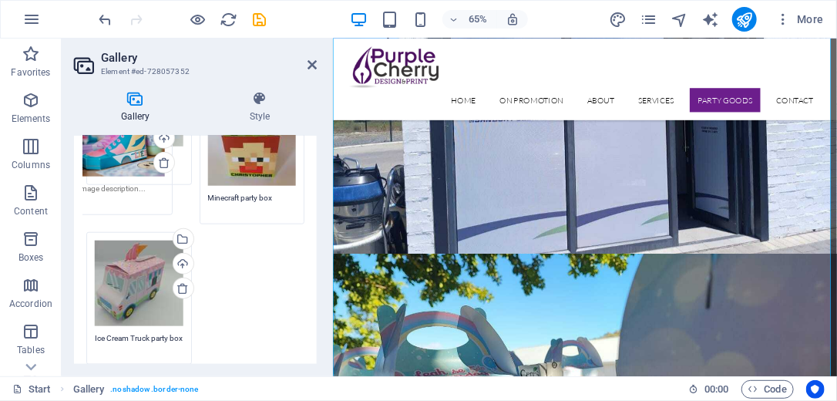
drag, startPoint x: 261, startPoint y: 273, endPoint x: 133, endPoint y: 153, distance: 176.1
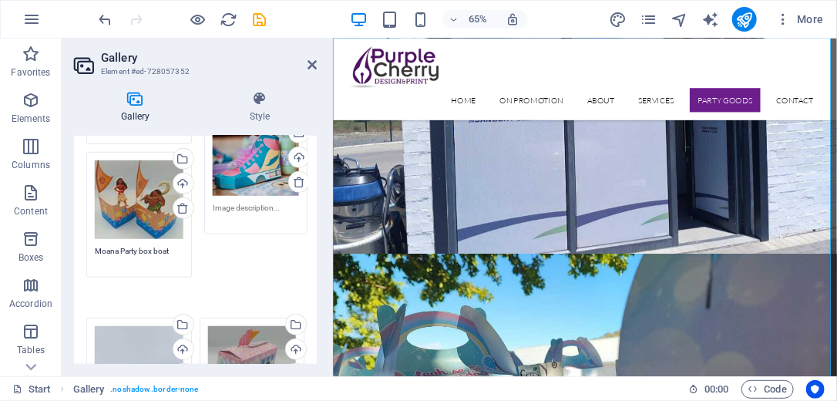
scroll to position [354, 0]
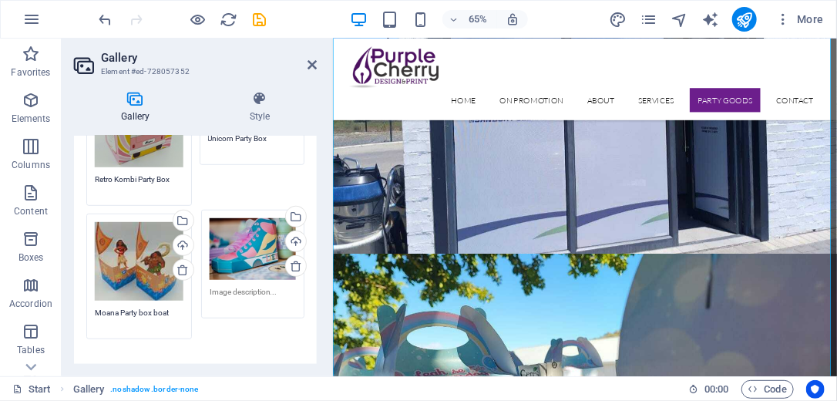
drag, startPoint x: 237, startPoint y: 178, endPoint x: 247, endPoint y: 265, distance: 87.6
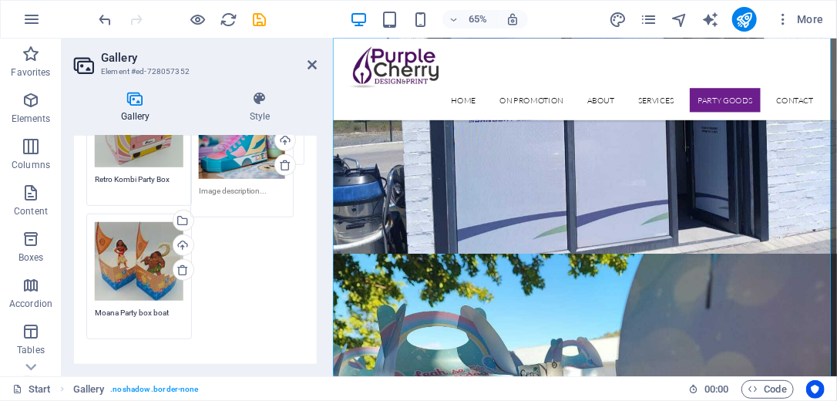
drag, startPoint x: 247, startPoint y: 265, endPoint x: 240, endPoint y: 163, distance: 102.0
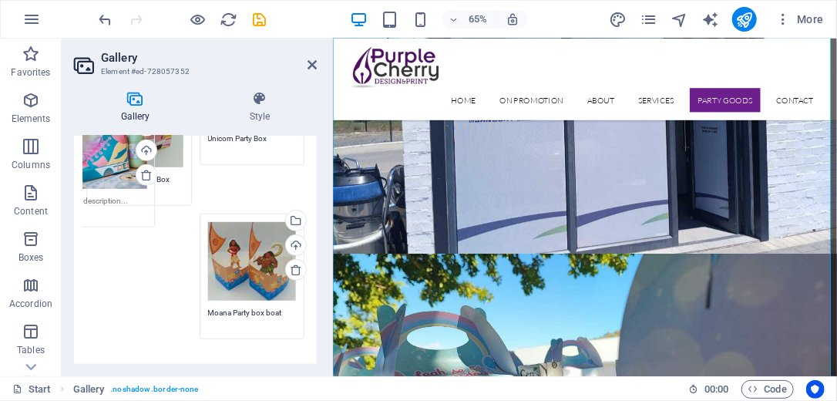
drag, startPoint x: 247, startPoint y: 256, endPoint x: 101, endPoint y: 164, distance: 172.7
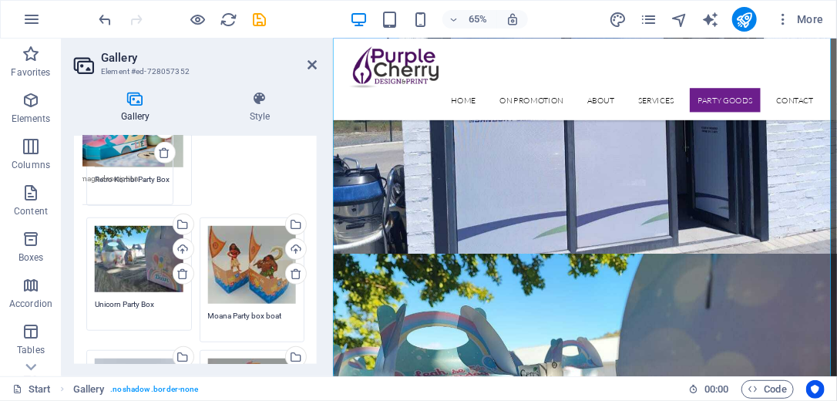
drag, startPoint x: 149, startPoint y: 263, endPoint x: 255, endPoint y: 191, distance: 127.6
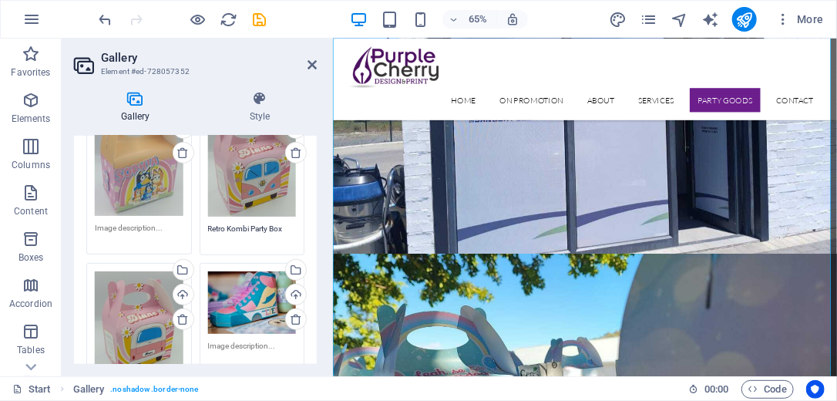
scroll to position [123, 0]
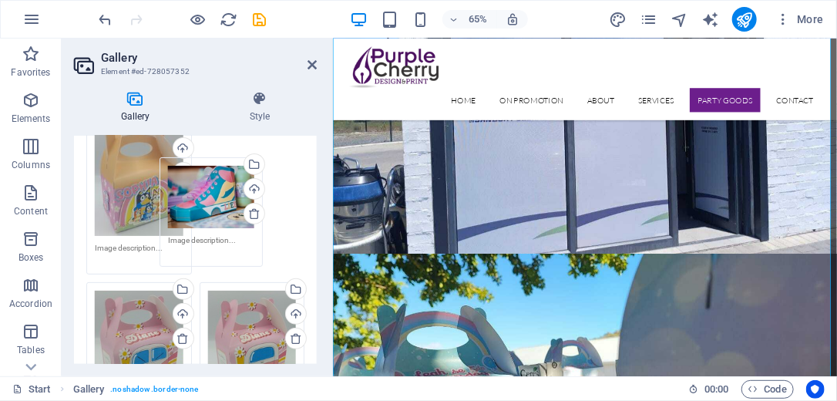
drag, startPoint x: 251, startPoint y: 308, endPoint x: 213, endPoint y: 183, distance: 131.1
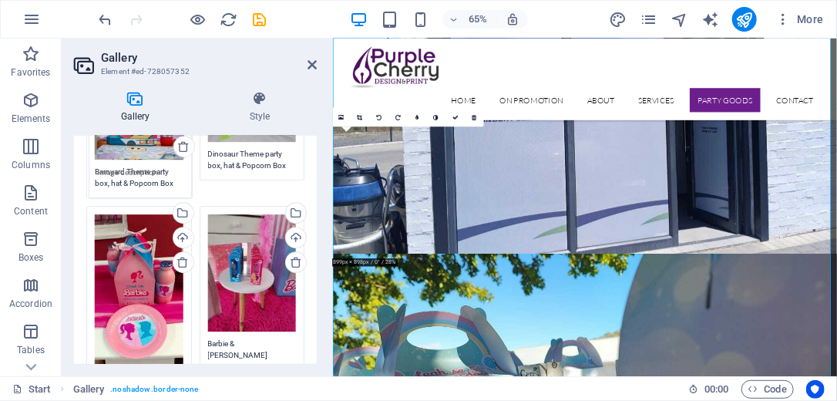
scroll to position [1479, 0]
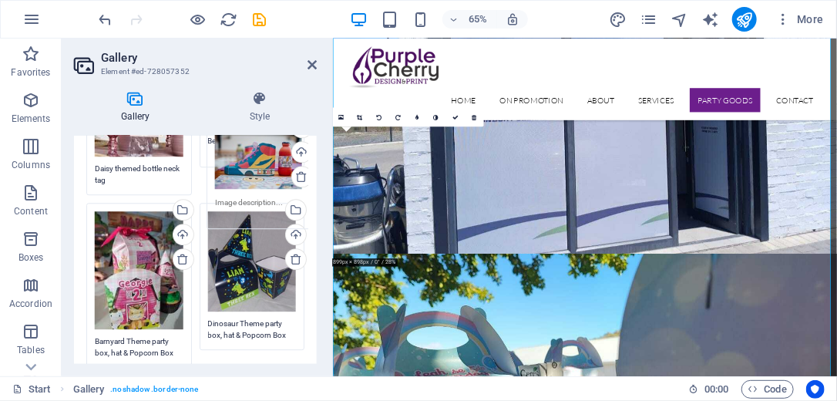
drag, startPoint x: 149, startPoint y: 185, endPoint x: 269, endPoint y: 169, distance: 121.2
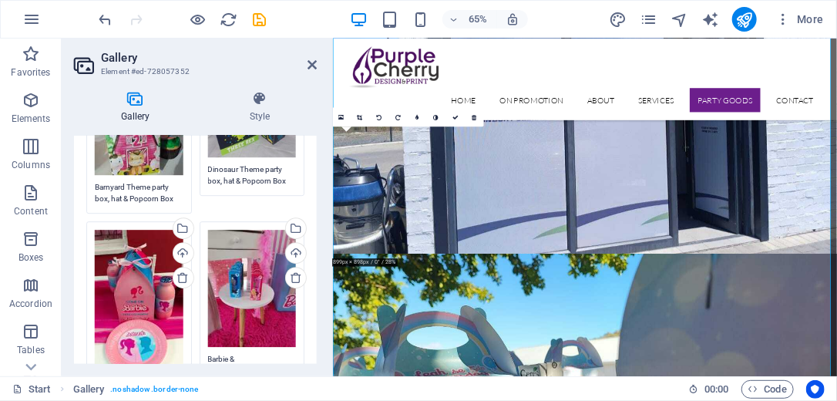
scroll to position [1525, 0]
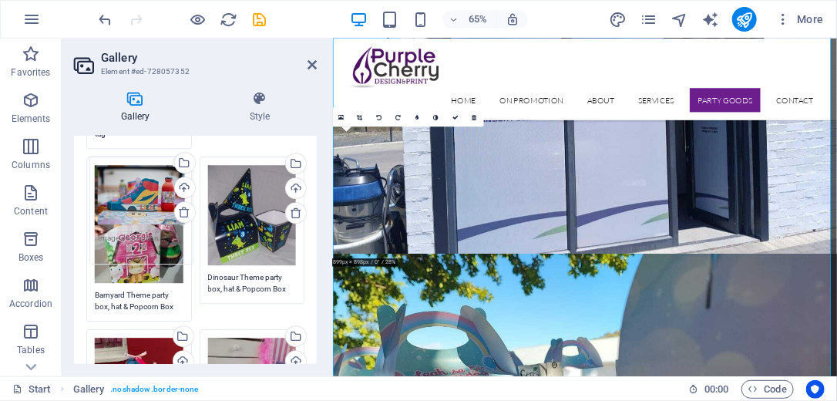
drag, startPoint x: 130, startPoint y: 194, endPoint x: 133, endPoint y: 217, distance: 23.3
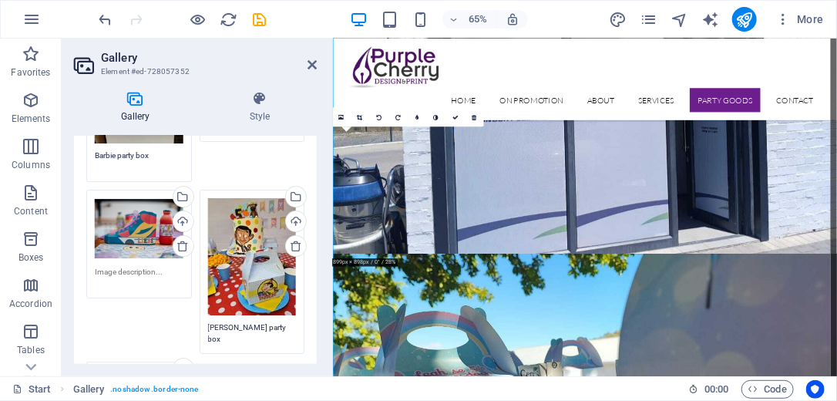
scroll to position [1772, 0]
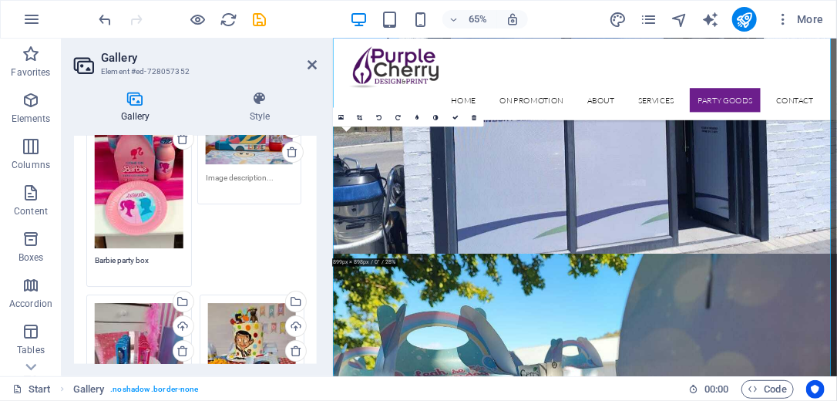
drag, startPoint x: 139, startPoint y: 309, endPoint x: 248, endPoint y: 178, distance: 170.6
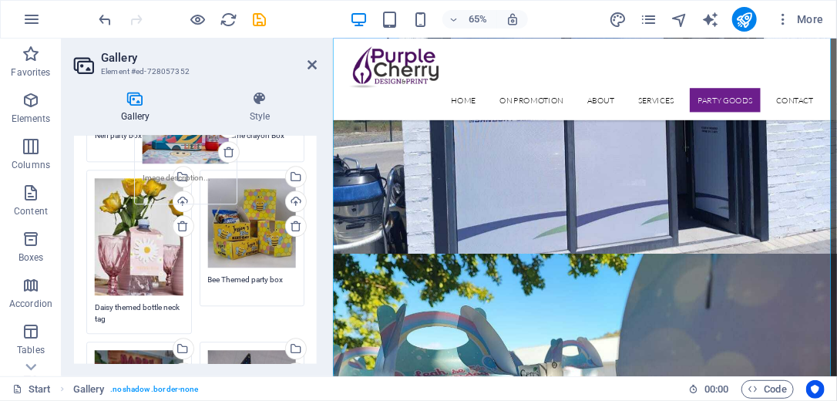
scroll to position [1325, 0]
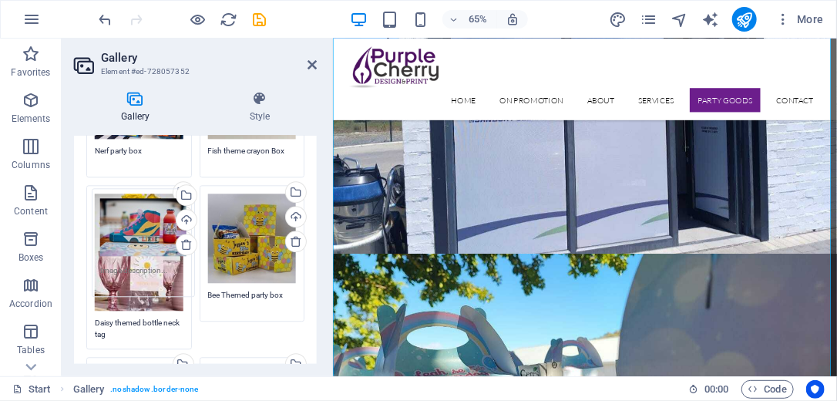
drag, startPoint x: 268, startPoint y: 167, endPoint x: 162, endPoint y: 243, distance: 130.8
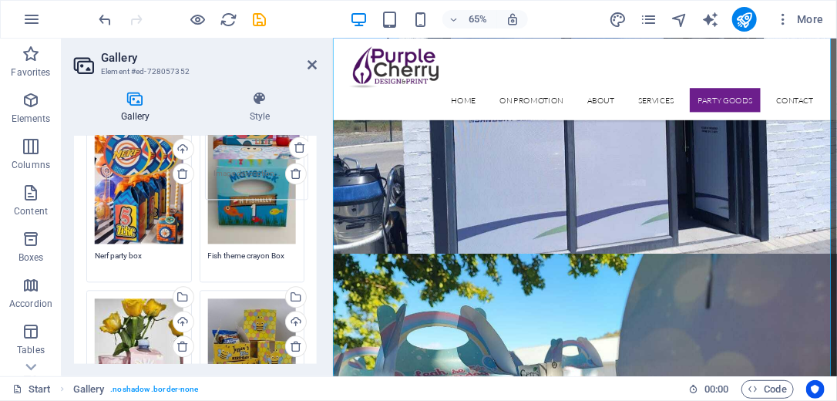
scroll to position [1159, 0]
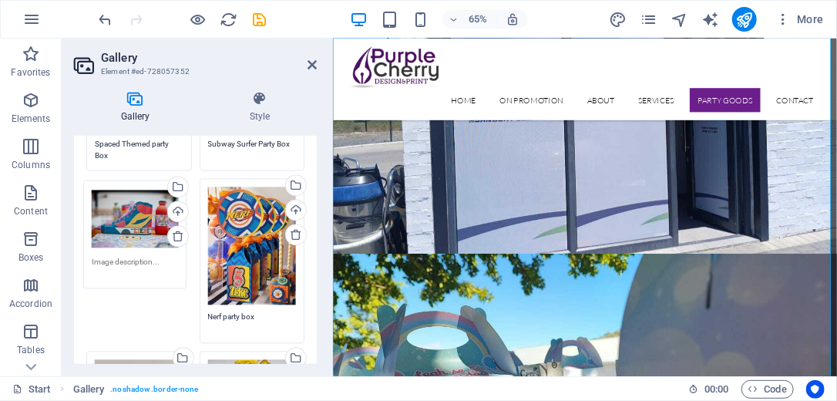
drag, startPoint x: 263, startPoint y: 289, endPoint x: 149, endPoint y: 237, distance: 125.9
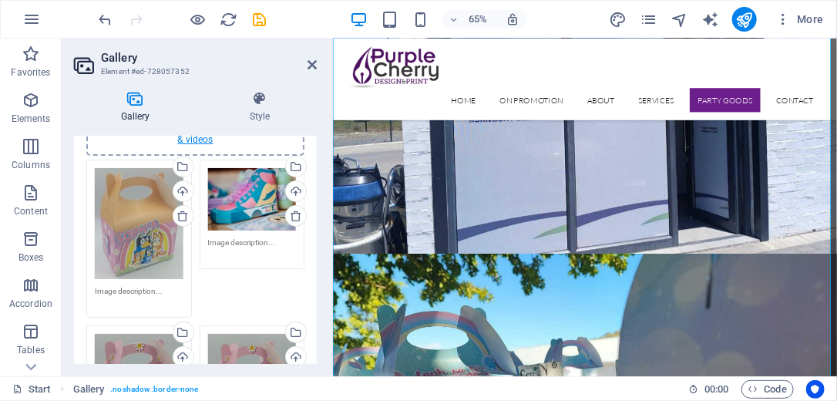
scroll to position [3, 0]
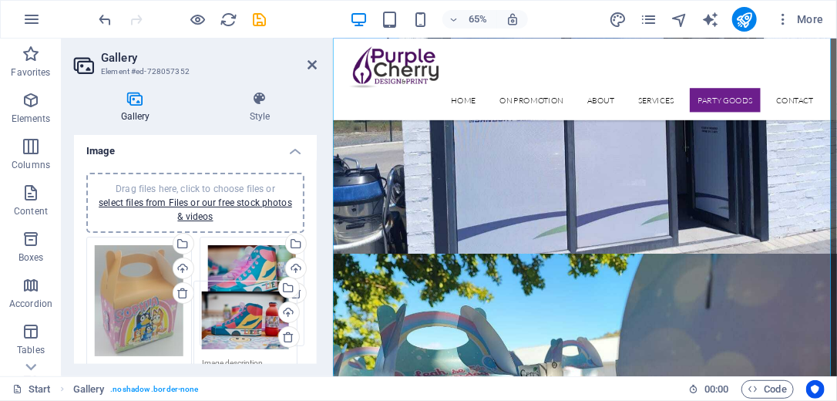
drag, startPoint x: 138, startPoint y: 339, endPoint x: 245, endPoint y: 328, distance: 107.6
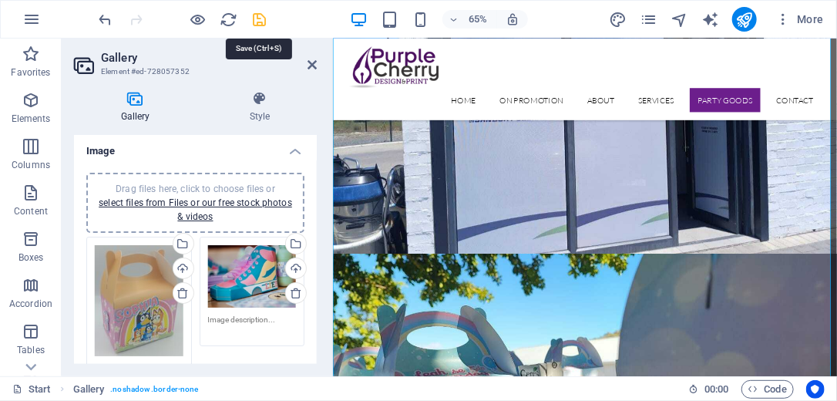
click at [263, 20] on icon "save" at bounding box center [260, 20] width 18 height 18
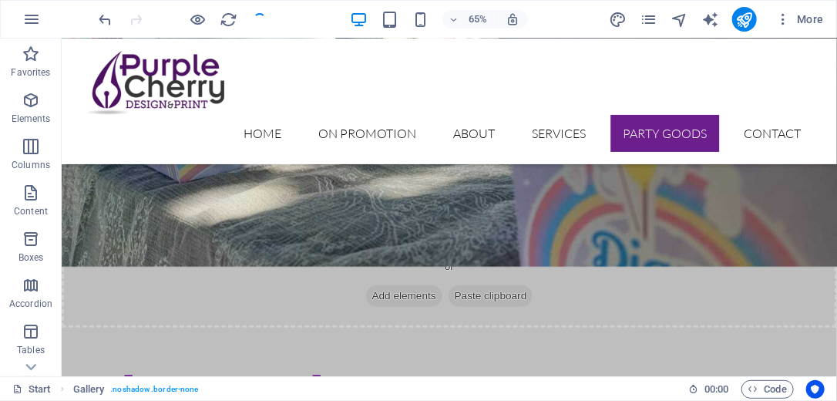
scroll to position [4323, 0]
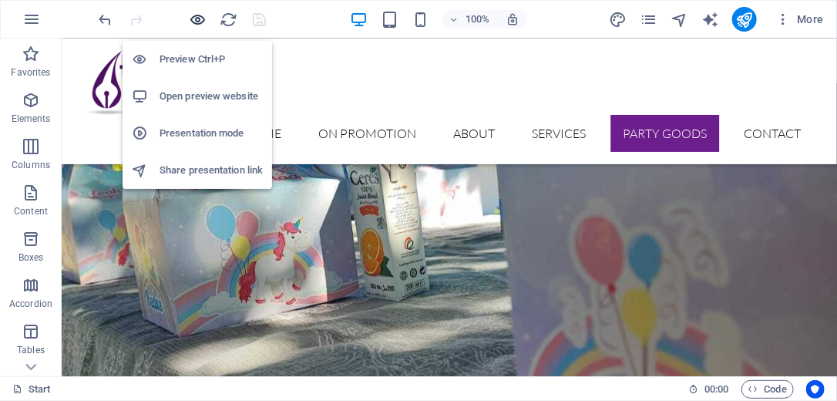
click at [192, 18] on icon "button" at bounding box center [199, 20] width 18 height 18
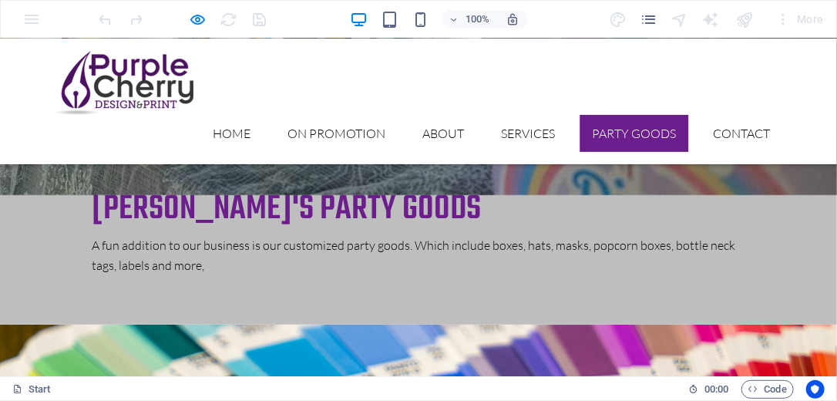
scroll to position [4391, 0]
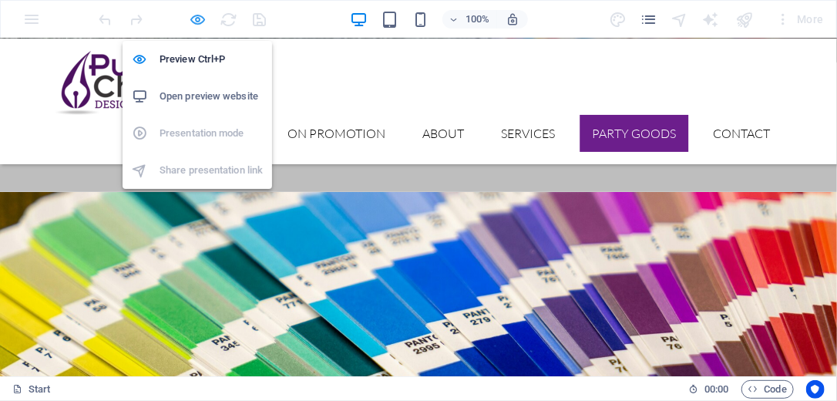
click at [206, 17] on icon "button" at bounding box center [199, 20] width 18 height 18
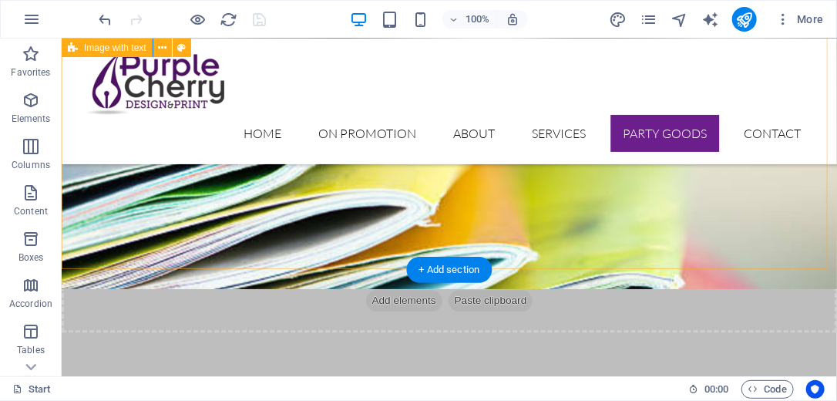
scroll to position [3337, 0]
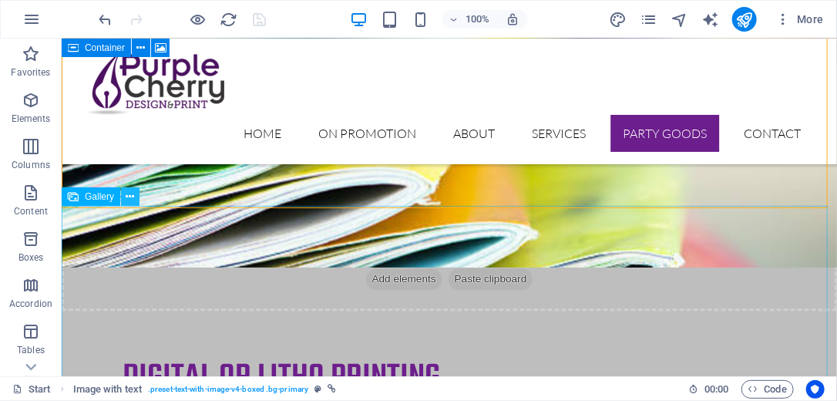
click at [132, 197] on icon at bounding box center [130, 197] width 8 height 16
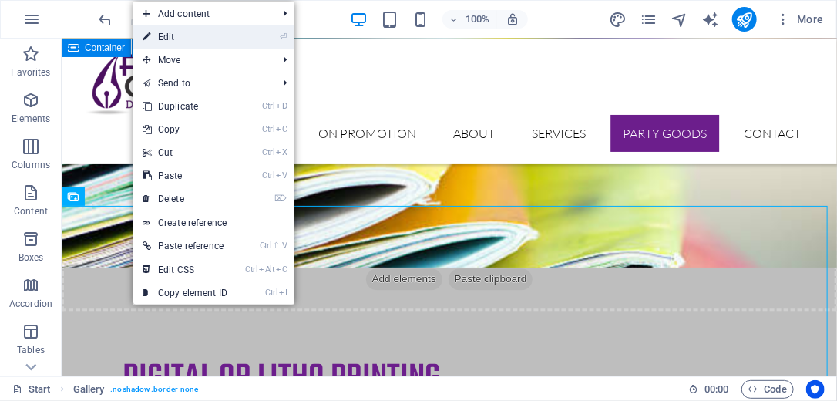
click at [200, 39] on link "⏎ Edit" at bounding box center [184, 36] width 103 height 23
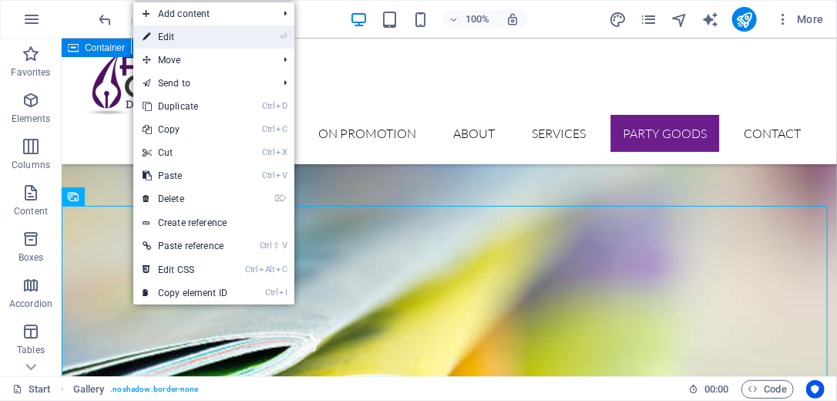
select select "4"
select select "%"
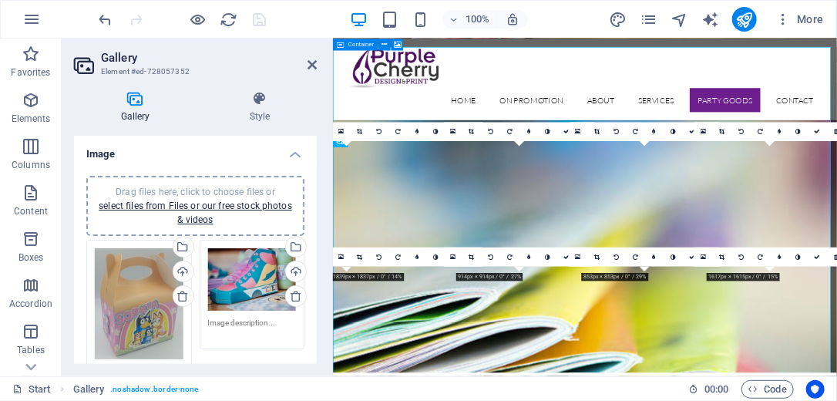
scroll to position [3491, 0]
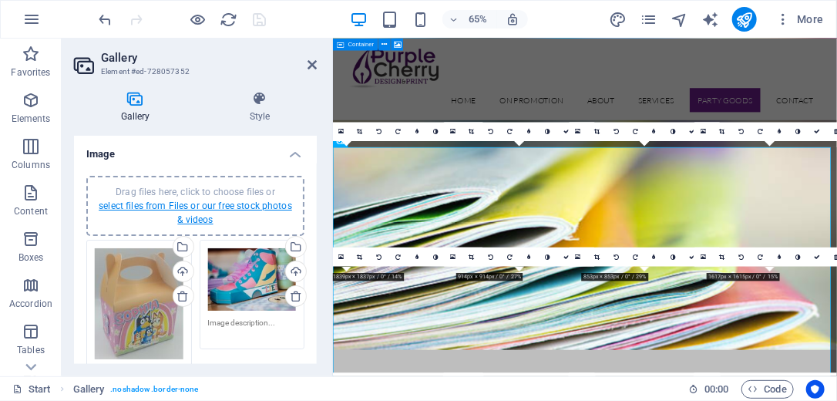
click at [169, 205] on link "select files from Files or our free stock photos & videos" at bounding box center [195, 212] width 193 height 25
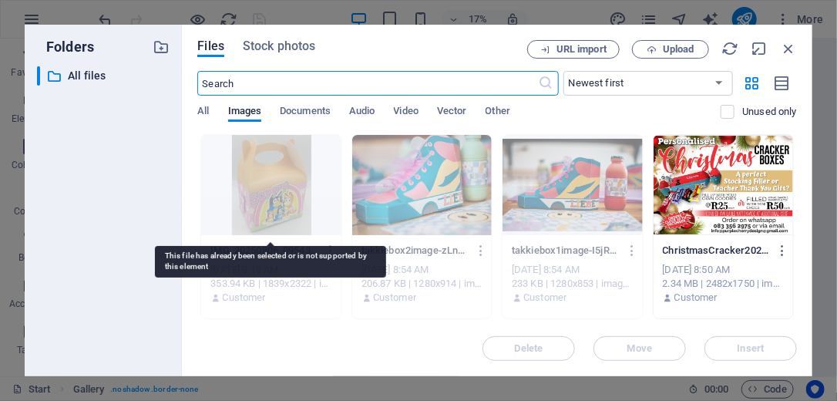
scroll to position [4767, 0]
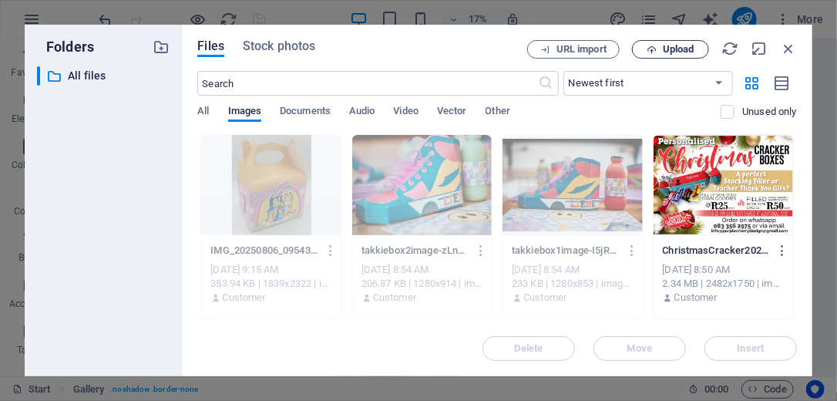
click at [685, 52] on span "Upload" at bounding box center [679, 49] width 32 height 9
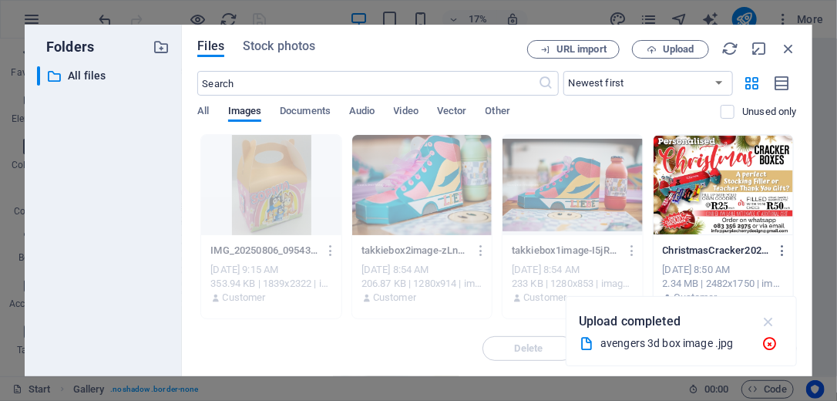
click at [772, 320] on icon "button" at bounding box center [769, 321] width 18 height 17
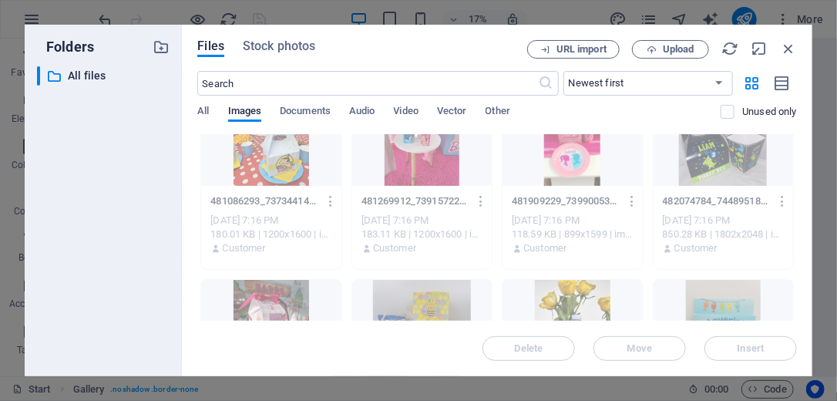
scroll to position [1233, 0]
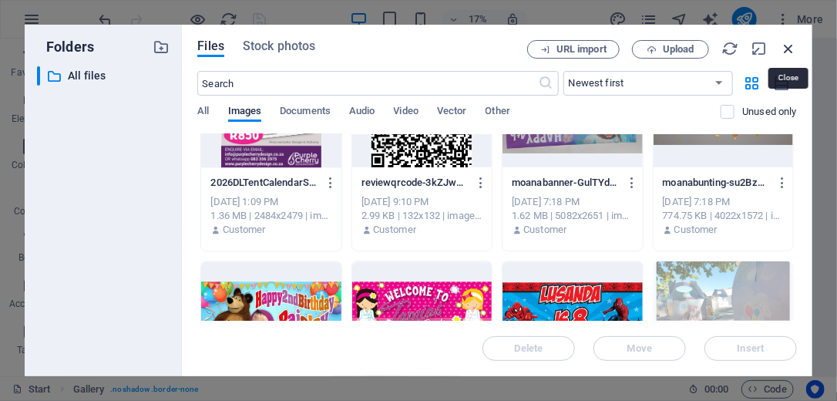
drag, startPoint x: 791, startPoint y: 42, endPoint x: 303, endPoint y: 387, distance: 598.1
click at [791, 42] on icon "button" at bounding box center [788, 48] width 17 height 17
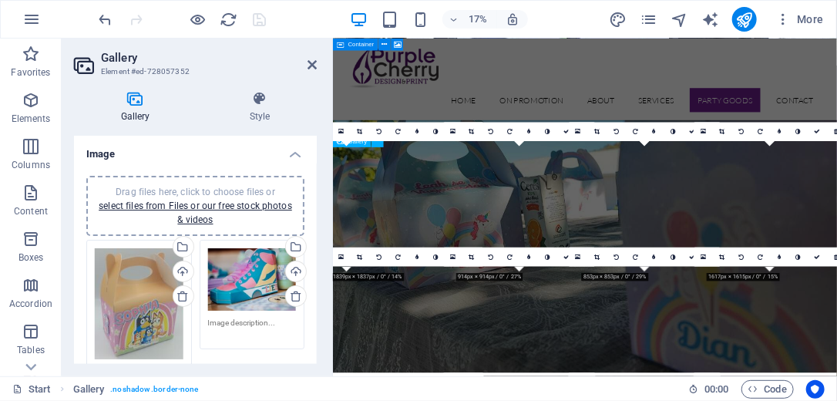
scroll to position [3491, 0]
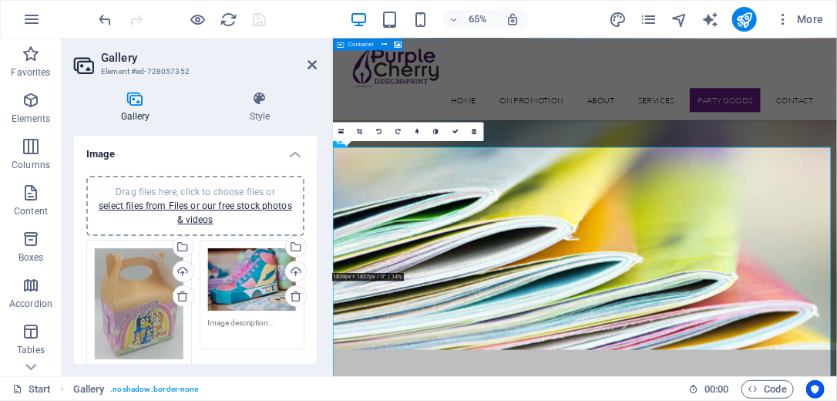
click at [192, 210] on div "Drag files here, click to choose files or select files from Files or our free s…" at bounding box center [196, 206] width 200 height 42
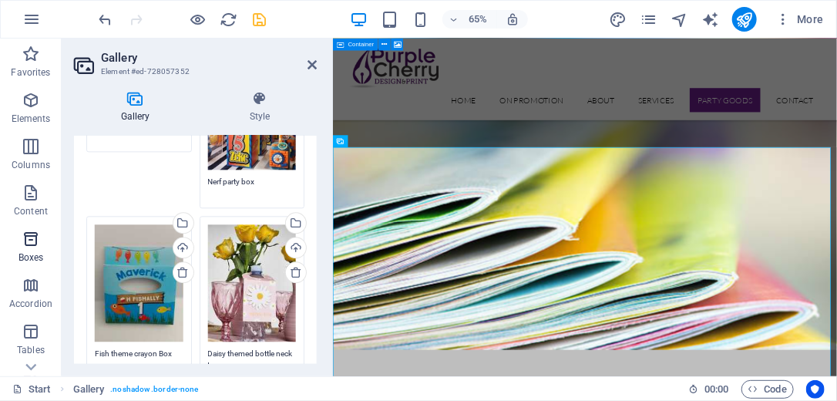
scroll to position [1293, 0]
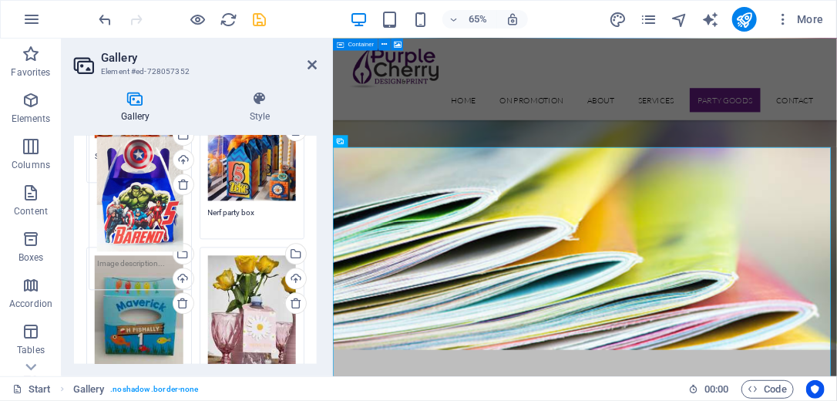
drag, startPoint x: 257, startPoint y: 258, endPoint x: 148, endPoint y: 203, distance: 122.3
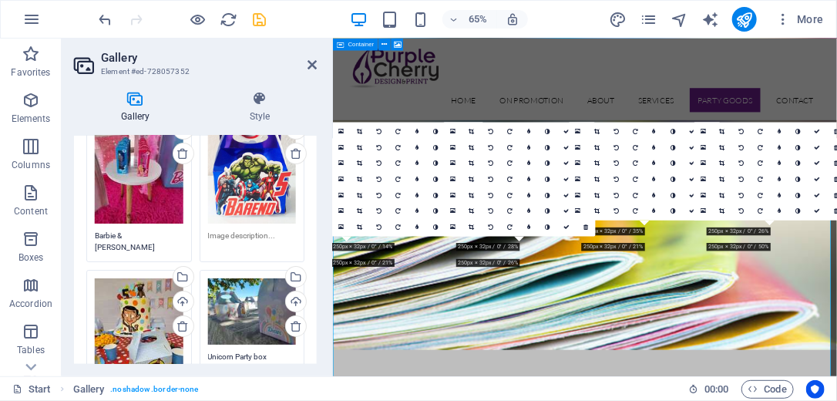
scroll to position [1878, 0]
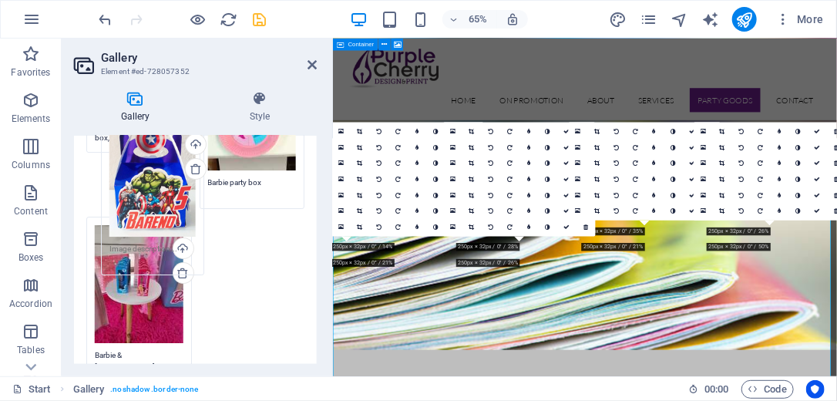
drag, startPoint x: 250, startPoint y: 257, endPoint x: 151, endPoint y: 169, distance: 132.6
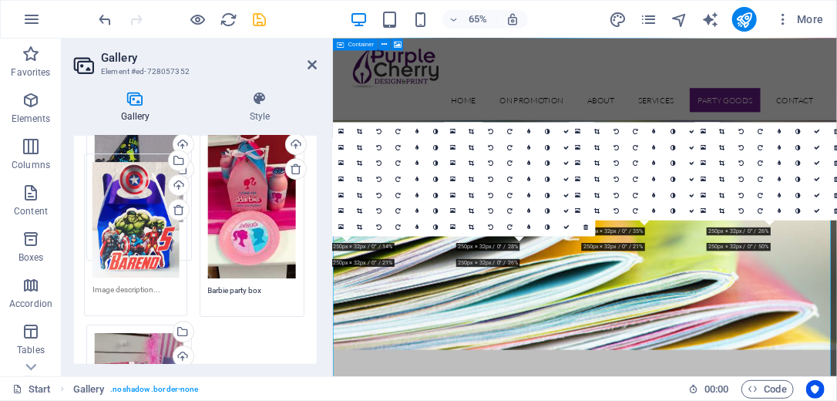
drag, startPoint x: 250, startPoint y: 235, endPoint x: 116, endPoint y: 133, distance: 168.7
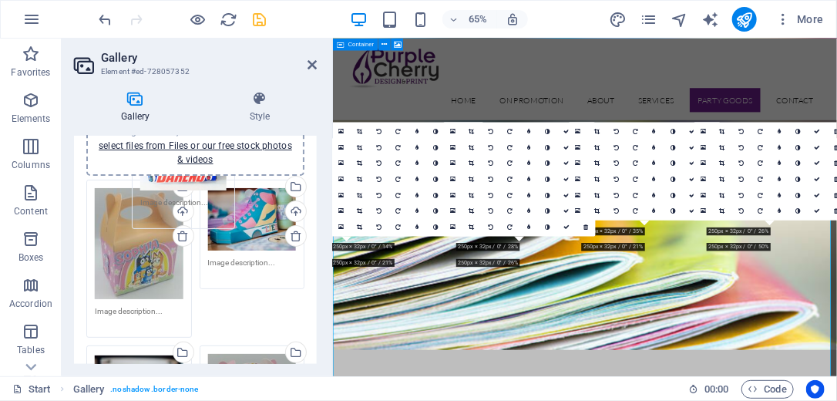
scroll to position [0, 0]
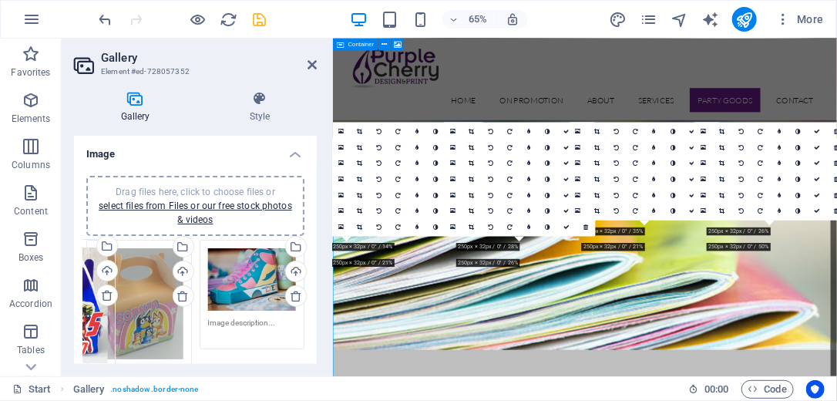
drag, startPoint x: 266, startPoint y: 342, endPoint x: 80, endPoint y: 261, distance: 202.5
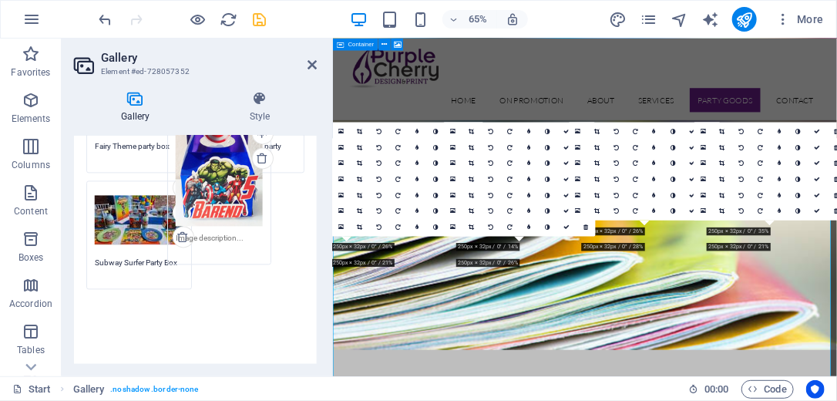
scroll to position [1109, 0]
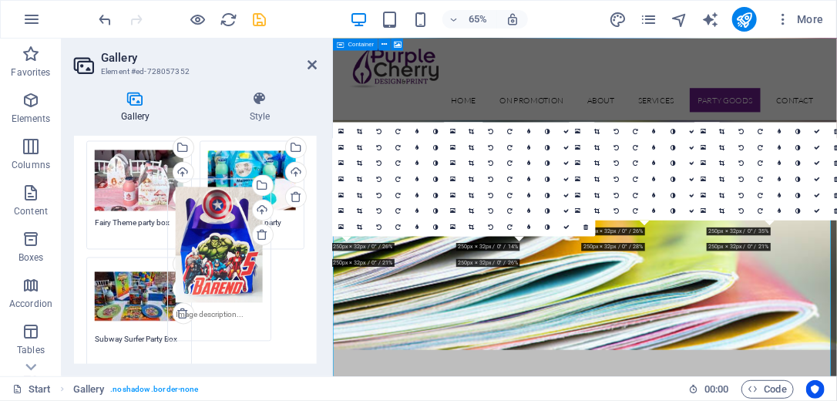
drag, startPoint x: 156, startPoint y: 357, endPoint x: 237, endPoint y: 133, distance: 239.1
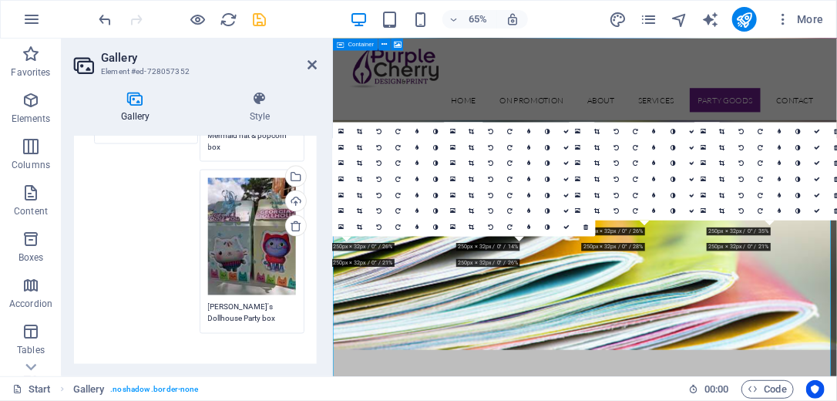
scroll to position [832, 0]
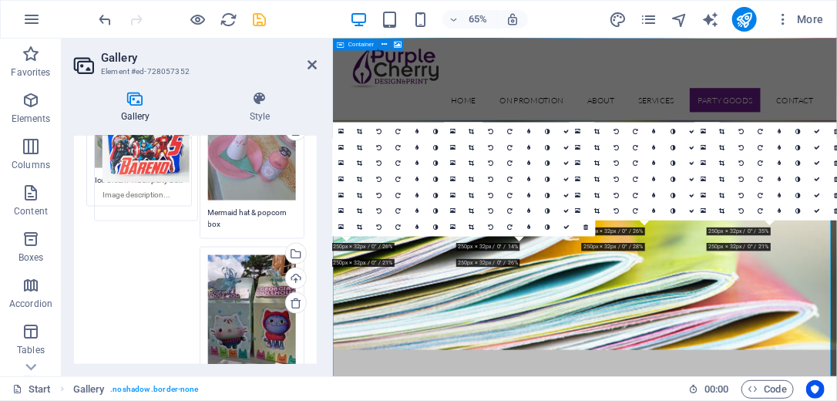
drag, startPoint x: 156, startPoint y: 241, endPoint x: 164, endPoint y: 125, distance: 116.6
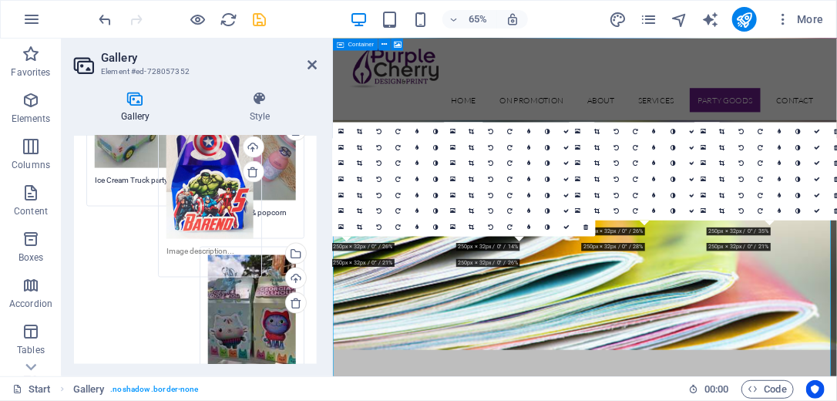
drag, startPoint x: 157, startPoint y: 288, endPoint x: 271, endPoint y: 144, distance: 183.7
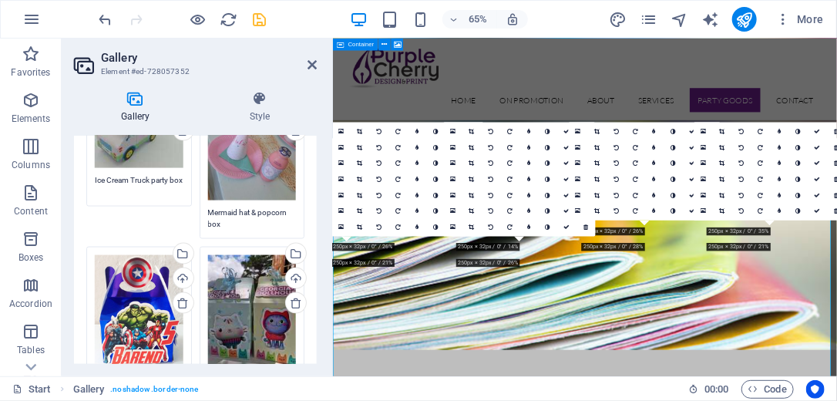
scroll to position [801, 0]
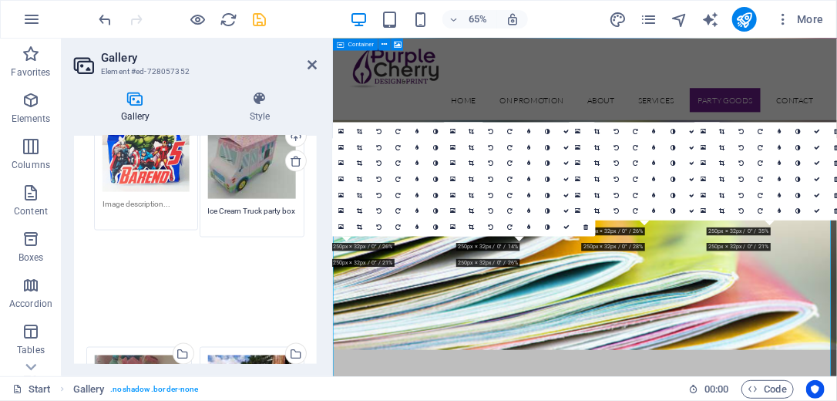
drag, startPoint x: 163, startPoint y: 210, endPoint x: 143, endPoint y: 231, distance: 28.9
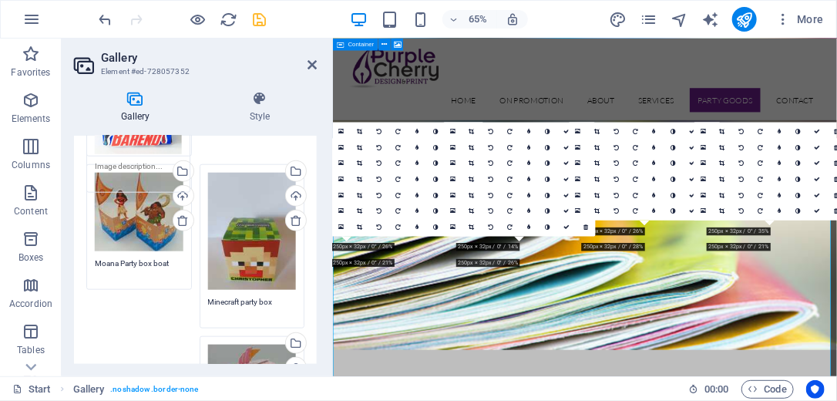
scroll to position [508, 0]
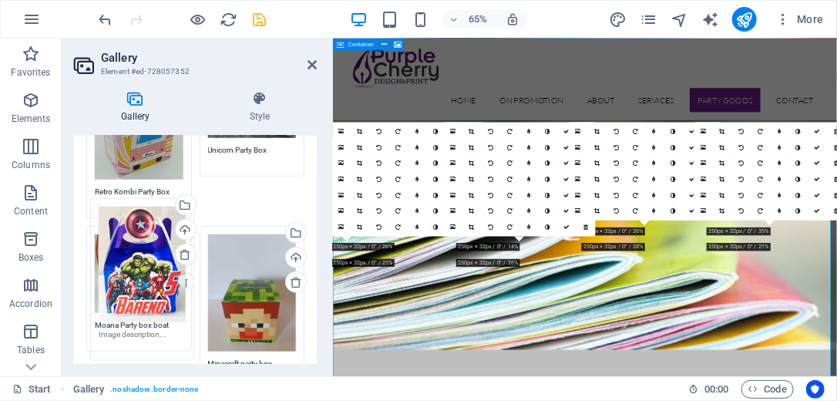
drag, startPoint x: 143, startPoint y: 241, endPoint x: 147, endPoint y: 299, distance: 57.9
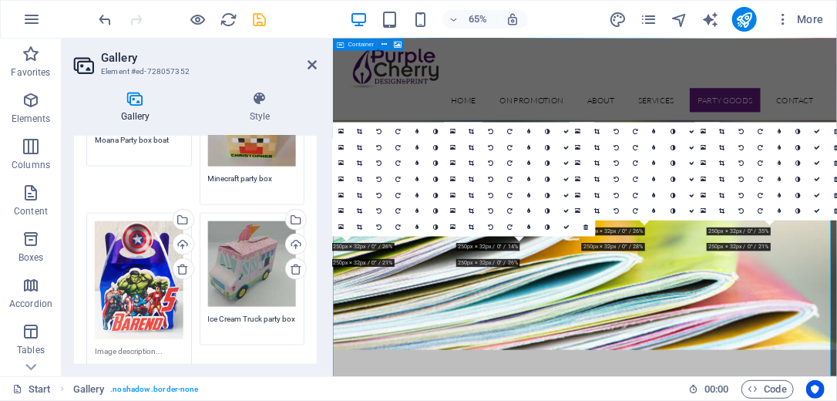
scroll to position [632, 0]
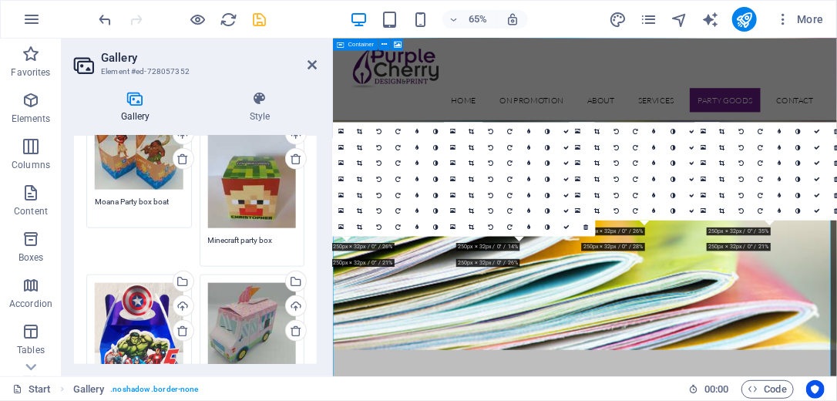
drag, startPoint x: 147, startPoint y: 133, endPoint x: 139, endPoint y: 133, distance: 8.5
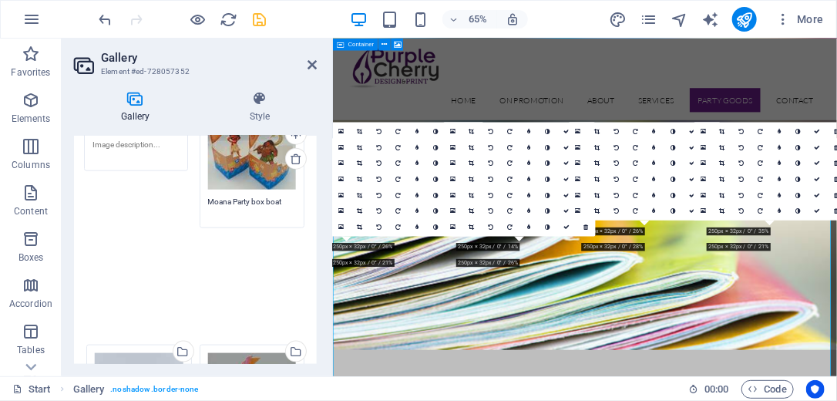
drag, startPoint x: 143, startPoint y: 160, endPoint x: 140, endPoint y: 108, distance: 52.4
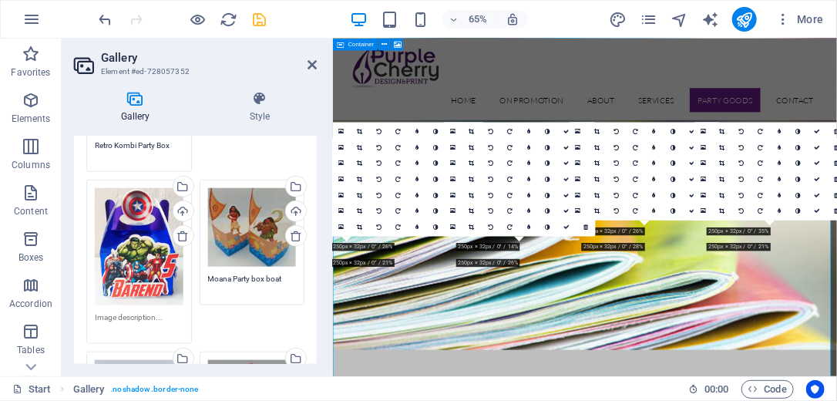
drag, startPoint x: 147, startPoint y: 216, endPoint x: 134, endPoint y: 79, distance: 137.0
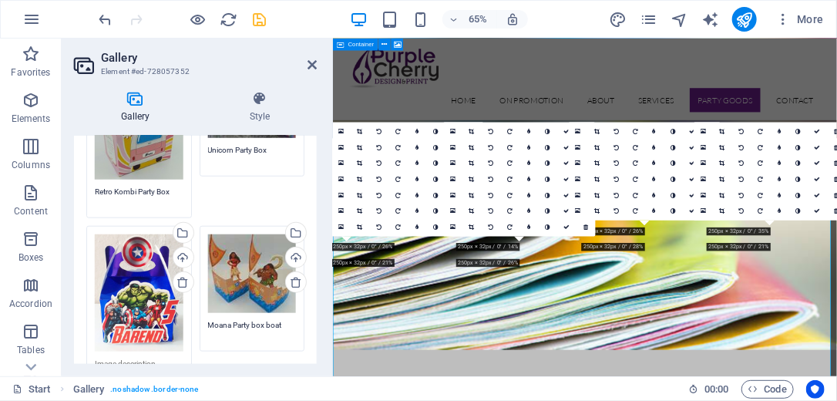
drag, startPoint x: 143, startPoint y: 268, endPoint x: 134, endPoint y: 128, distance: 140.5
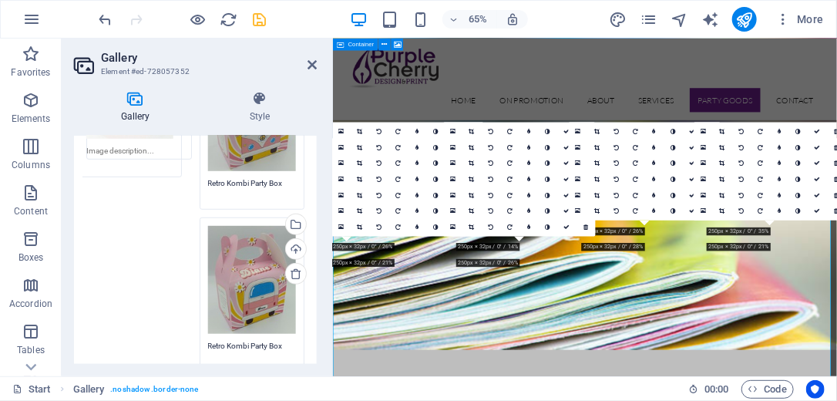
scroll to position [308, 0]
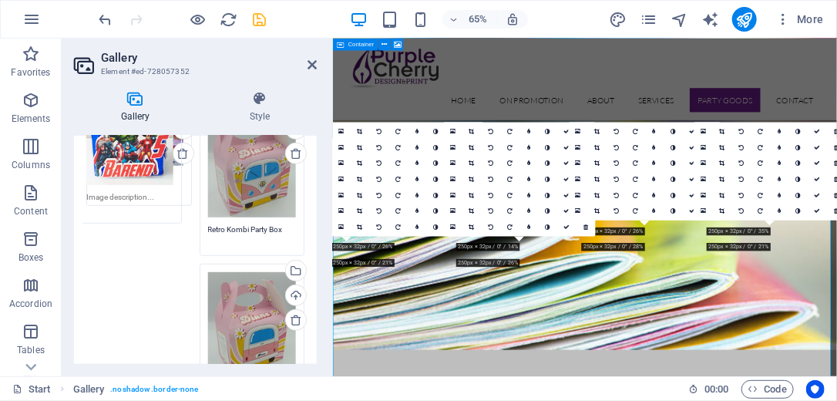
drag, startPoint x: 145, startPoint y: 267, endPoint x: 136, endPoint y: 130, distance: 137.4
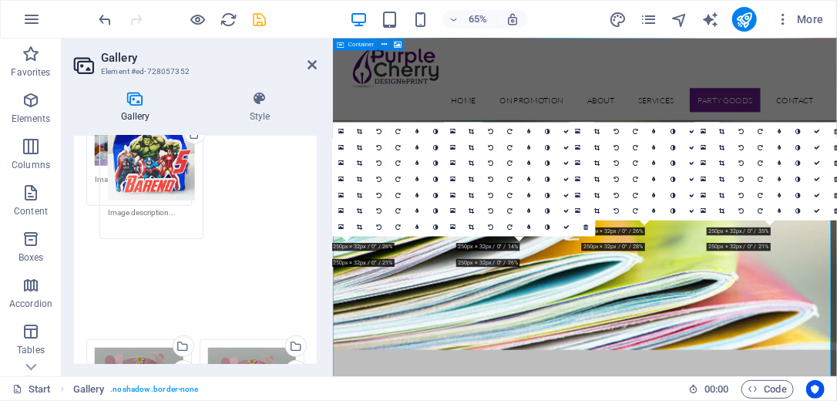
drag, startPoint x: 142, startPoint y: 327, endPoint x: 149, endPoint y: 247, distance: 80.4
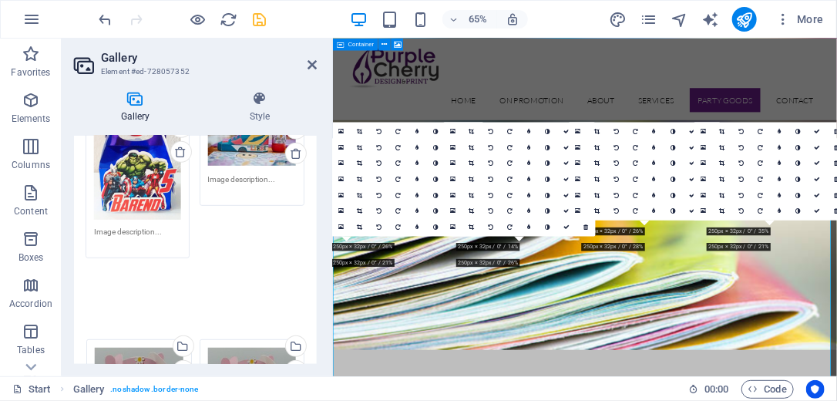
drag, startPoint x: 149, startPoint y: 247, endPoint x: 145, endPoint y: 110, distance: 137.2
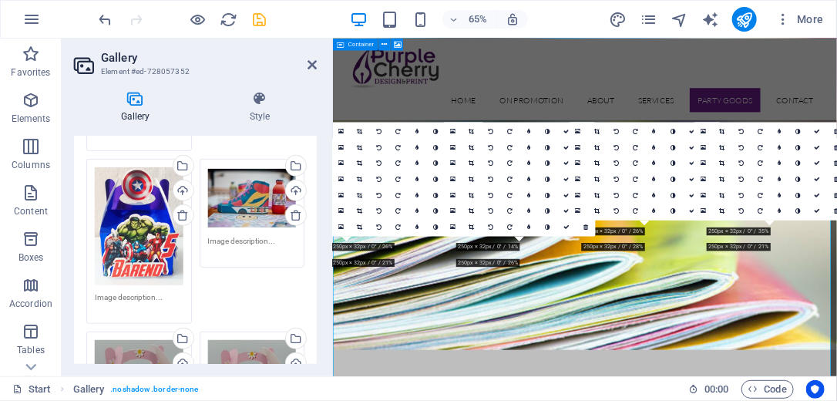
drag, startPoint x: 145, startPoint y: 213, endPoint x: 143, endPoint y: 92, distance: 121.0
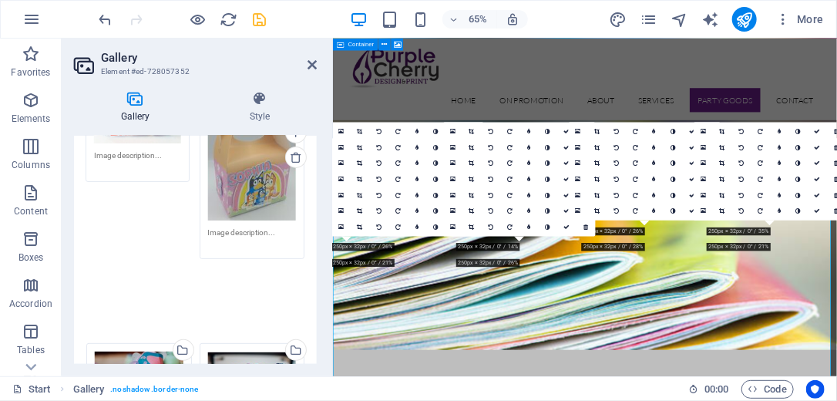
drag, startPoint x: 152, startPoint y: 300, endPoint x: 136, endPoint y: 124, distance: 177.2
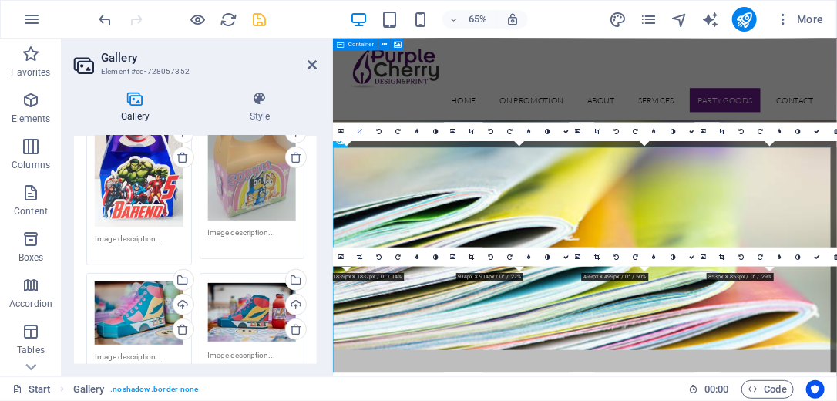
scroll to position [0, 0]
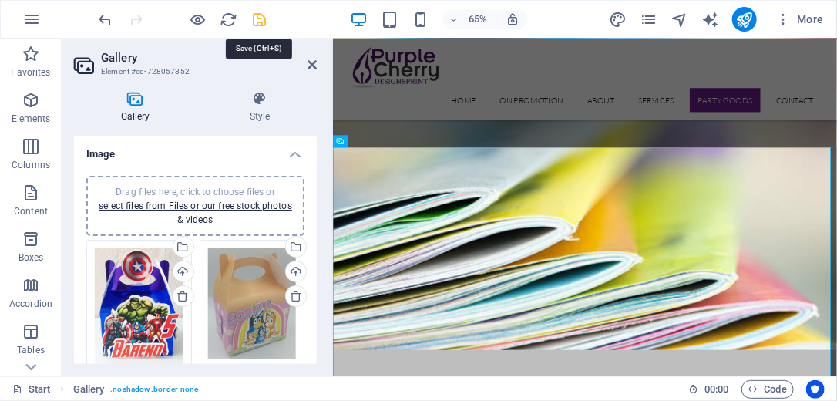
click at [253, 15] on icon "save" at bounding box center [260, 20] width 18 height 18
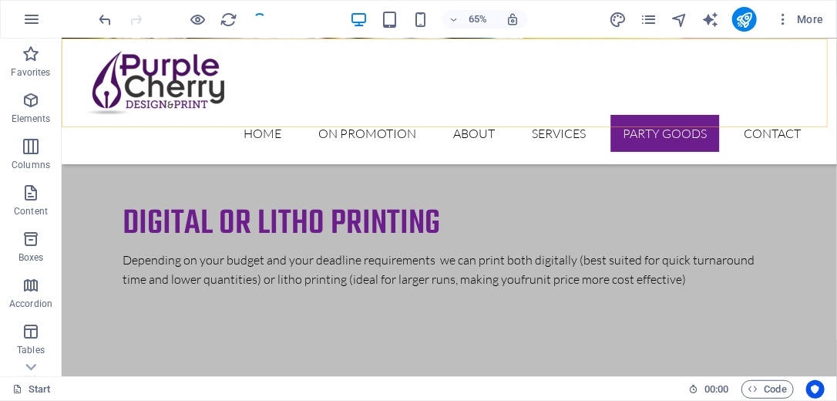
scroll to position [3337, 0]
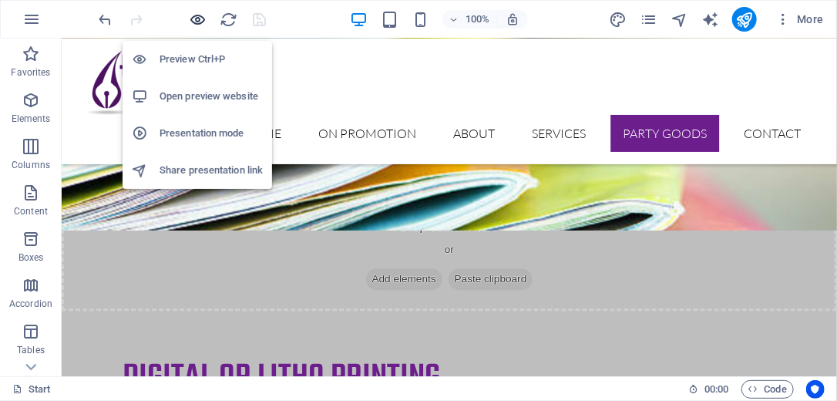
click at [195, 17] on icon "button" at bounding box center [199, 20] width 18 height 18
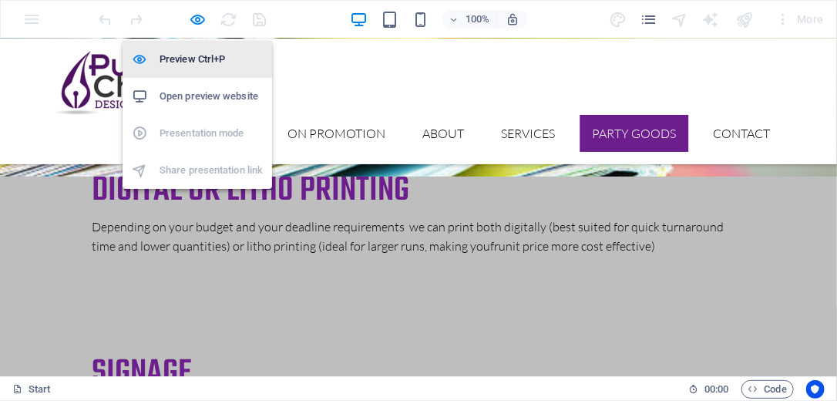
click at [204, 60] on h6 "Preview Ctrl+P" at bounding box center [210, 59] width 103 height 18
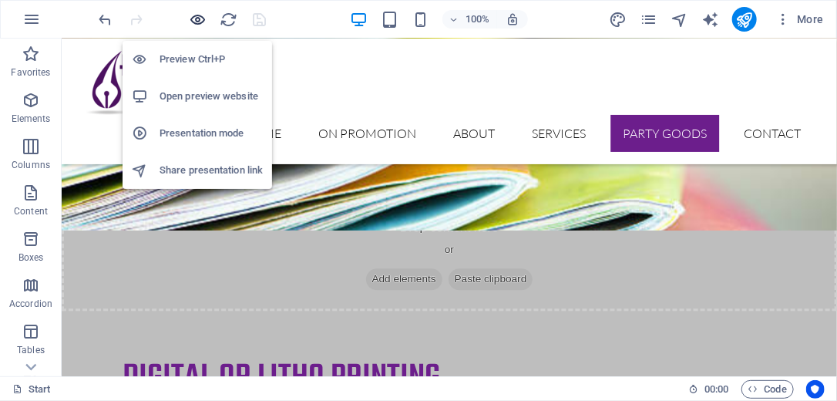
click at [191, 21] on icon "button" at bounding box center [199, 20] width 18 height 18
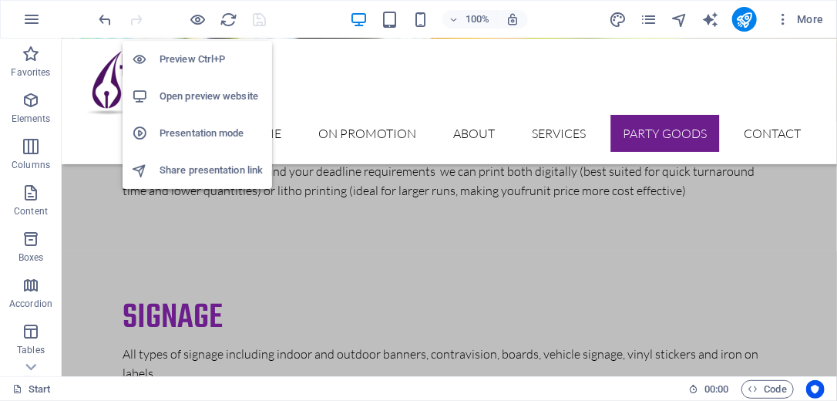
scroll to position [3343, 0]
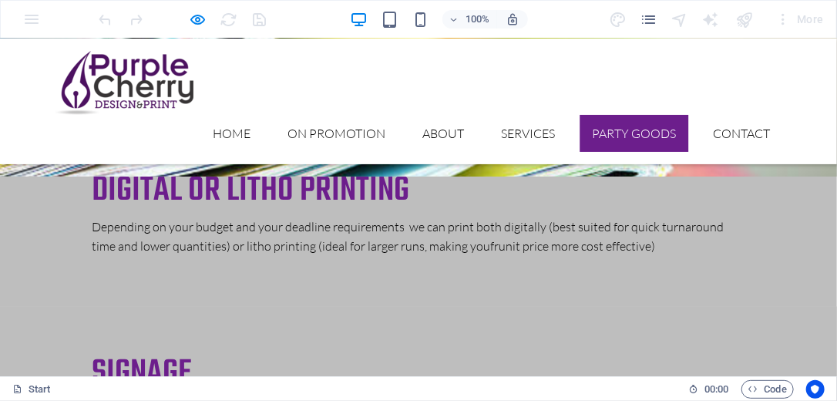
click at [149, 74] on img at bounding box center [124, 82] width 139 height 64
click at [222, 114] on link "Home" at bounding box center [231, 132] width 62 height 37
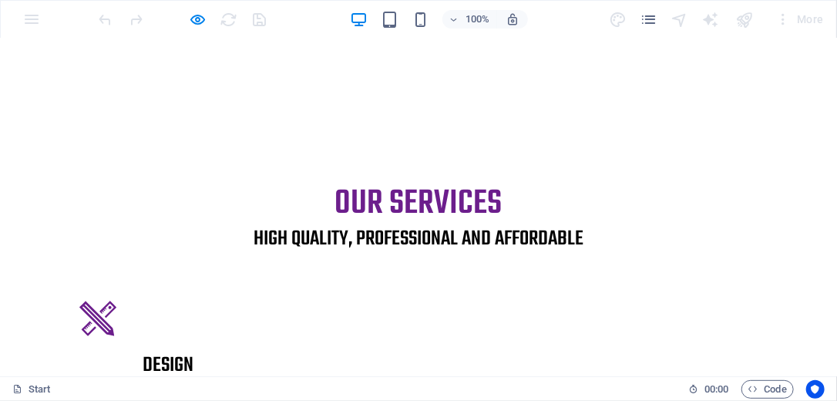
scroll to position [120, 0]
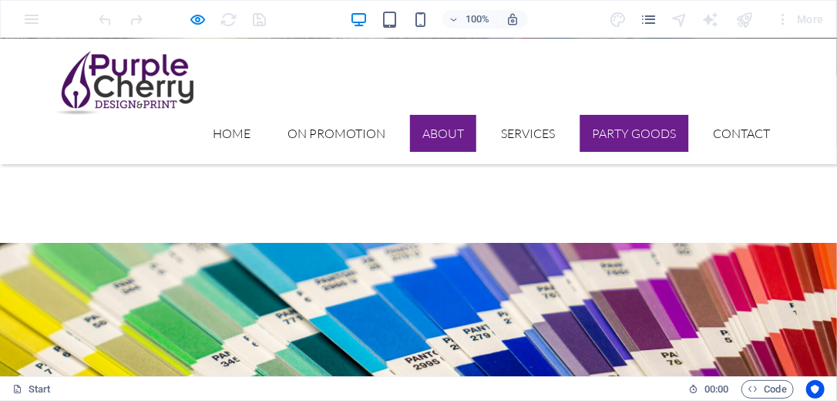
click at [421, 114] on link "About" at bounding box center [443, 132] width 66 height 37
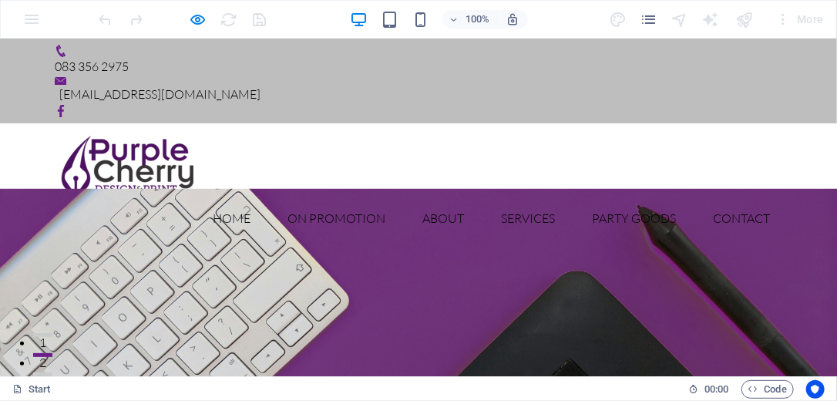
scroll to position [0, 0]
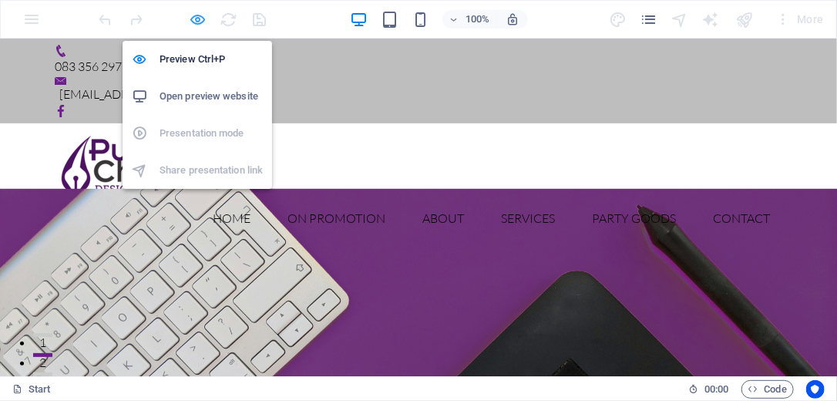
click at [199, 15] on icon "button" at bounding box center [199, 20] width 18 height 18
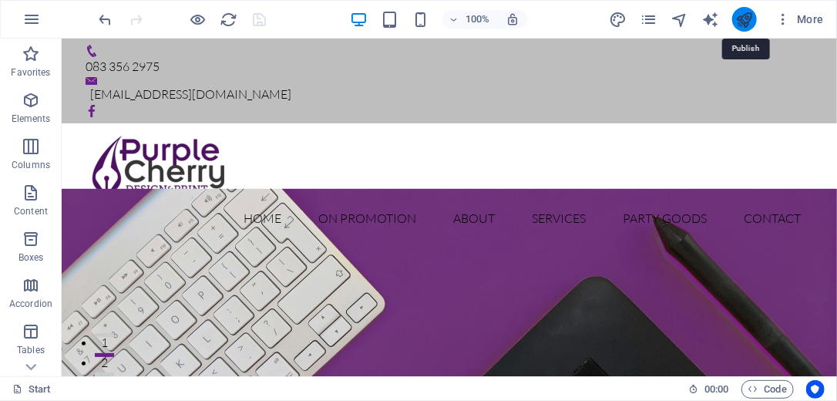
click at [743, 23] on icon "publish" at bounding box center [744, 20] width 18 height 18
